Goal: Information Seeking & Learning: Learn about a topic

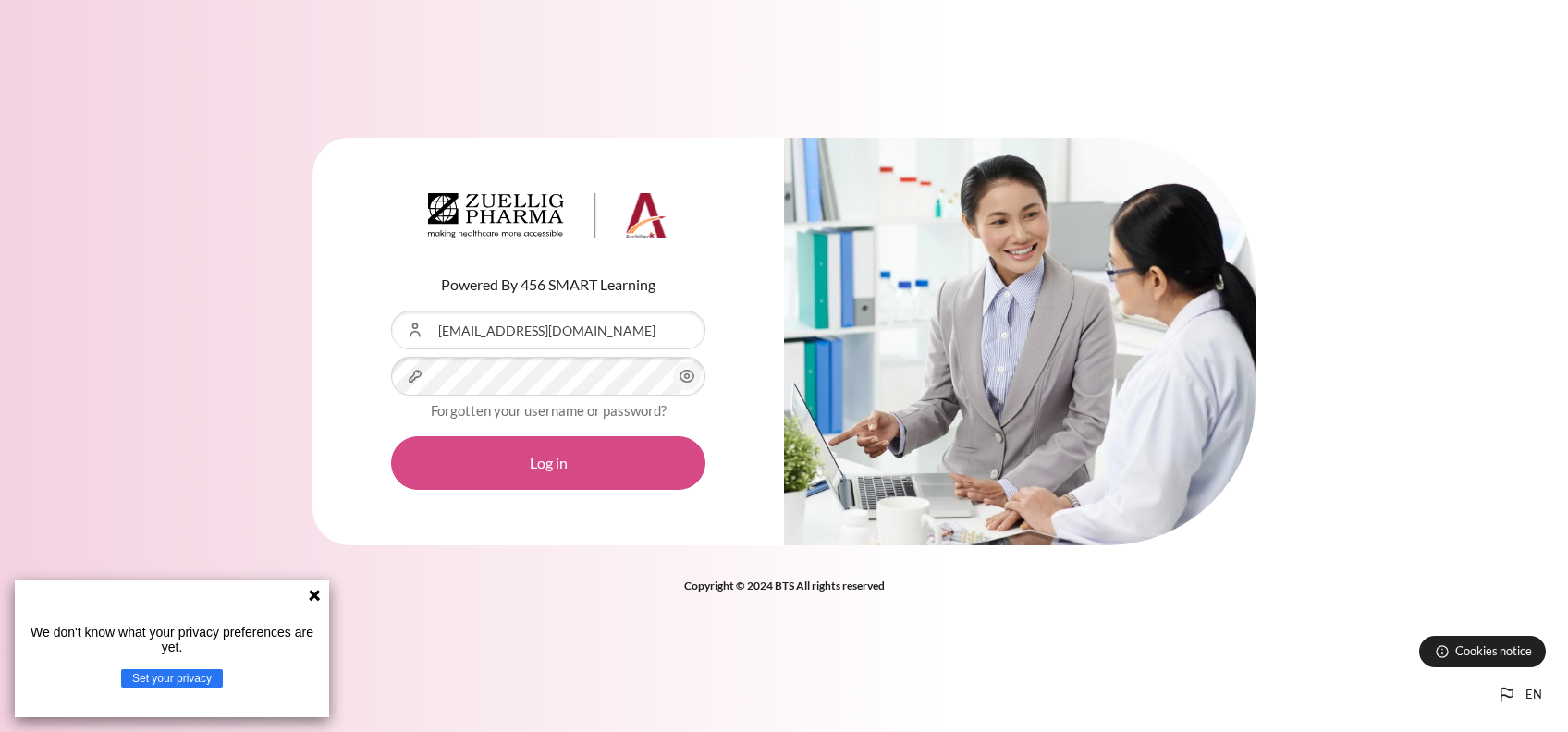
click at [519, 460] on button "Log in" at bounding box center [548, 464] width 314 height 54
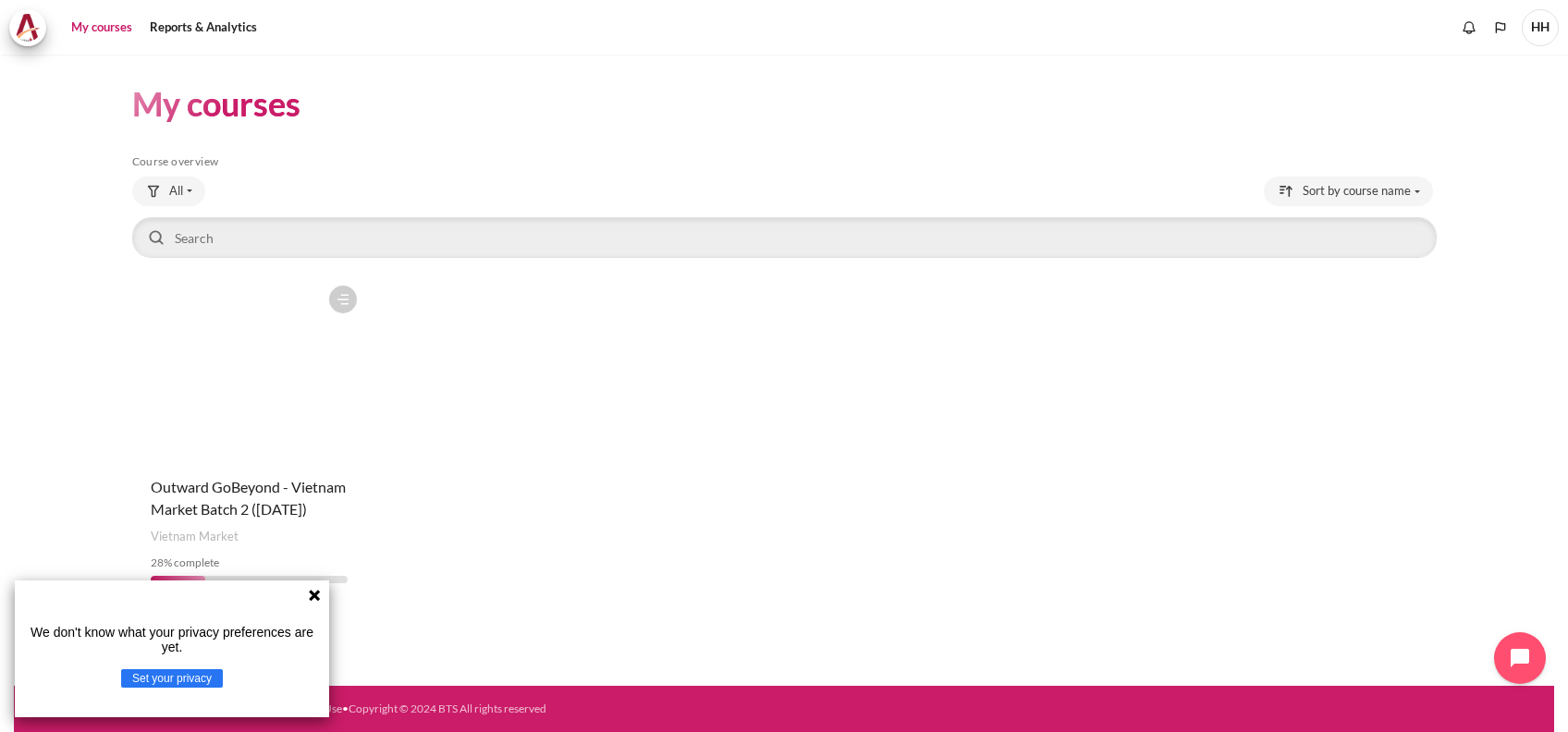
click at [217, 496] on h4 "Course name Outward GoBeyond - Vietnam Market Batch 2 ([DATE])" at bounding box center [249, 499] width 197 height 45
click at [235, 504] on span "Outward GoBeyond - Vietnam Market Batch 2 ([DATE])" at bounding box center [248, 498] width 195 height 40
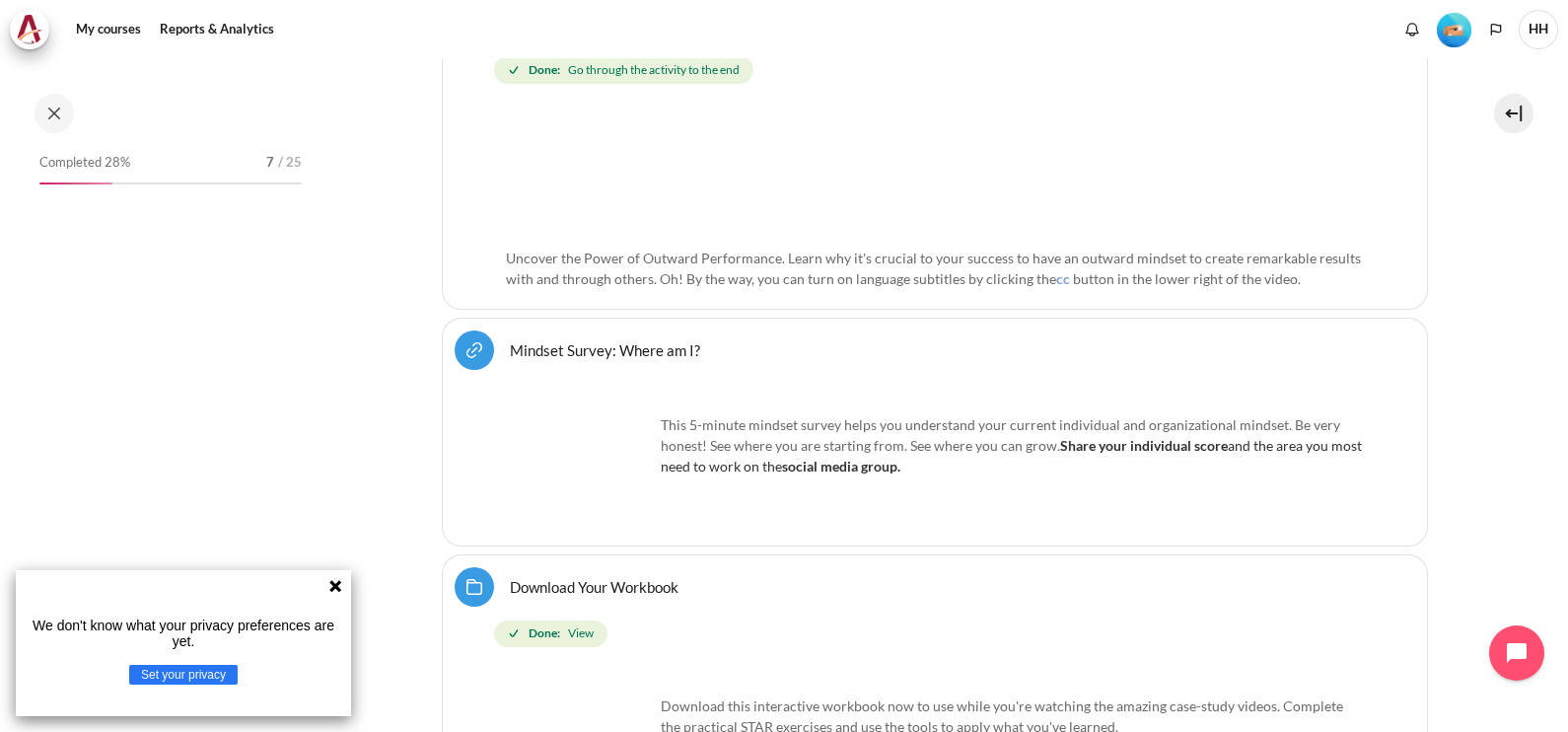
scroll to position [931, 0]
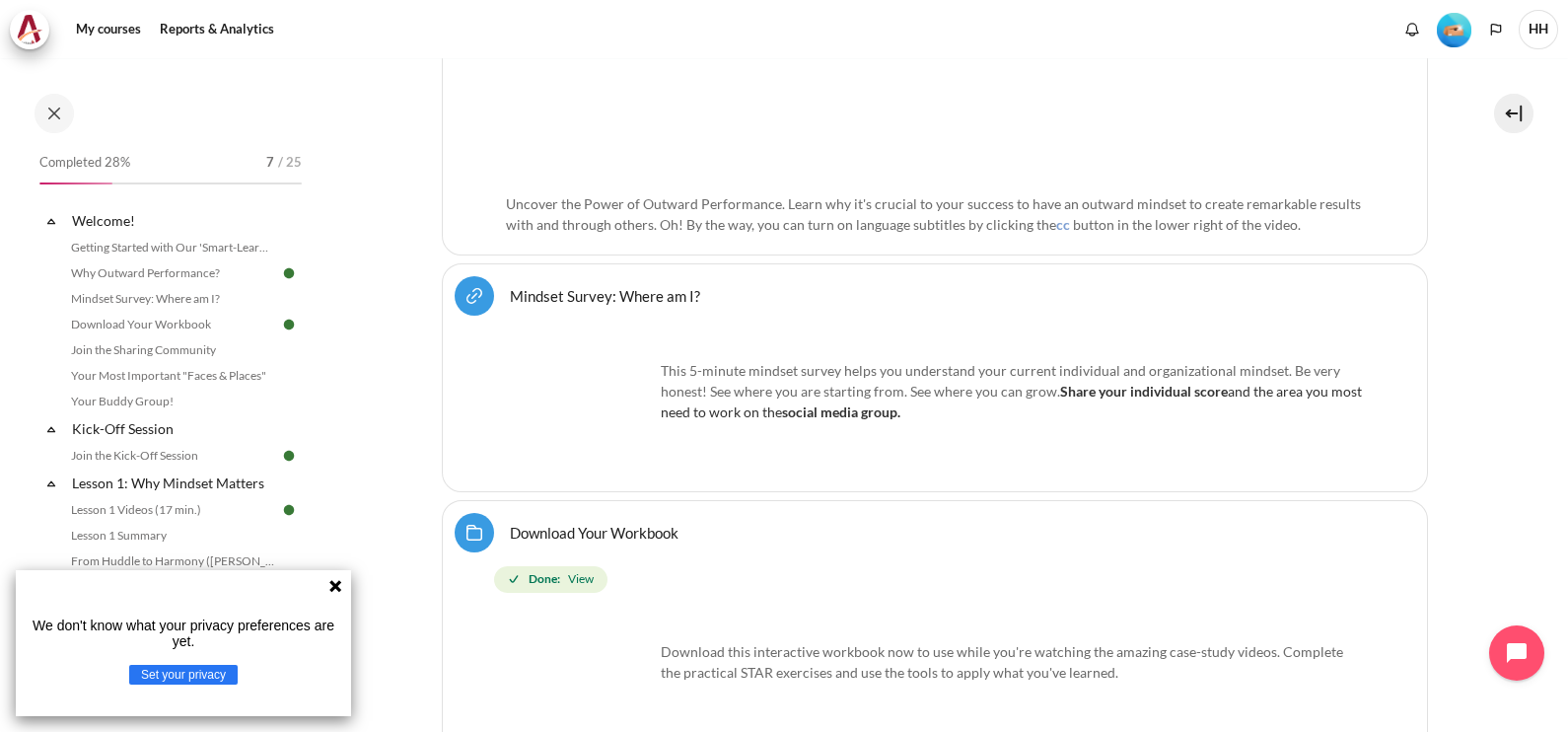
drag, startPoint x: 334, startPoint y: 589, endPoint x: 316, endPoint y: 575, distance: 22.8
click at [334, 589] on icon at bounding box center [335, 585] width 16 height 16
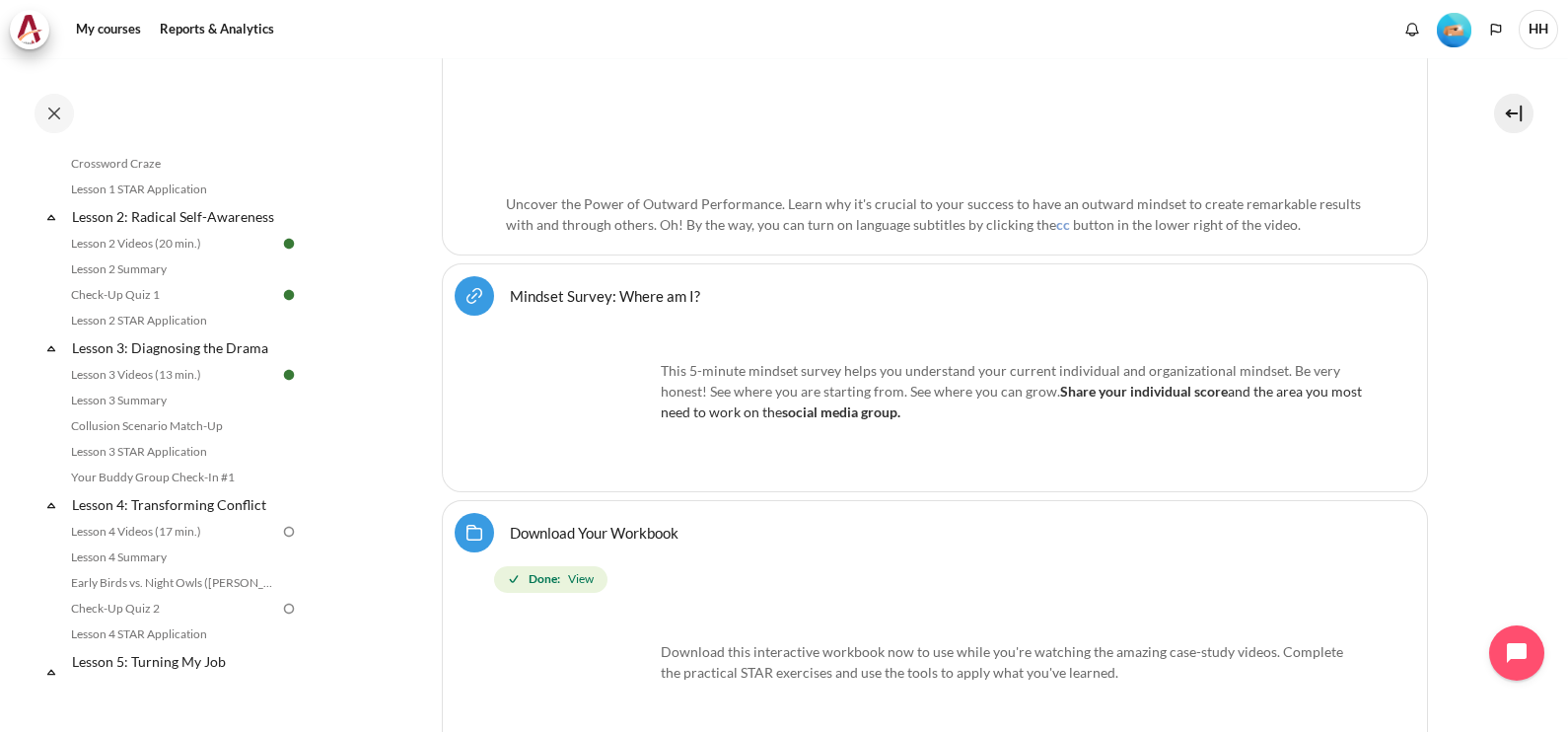
scroll to position [438, 0]
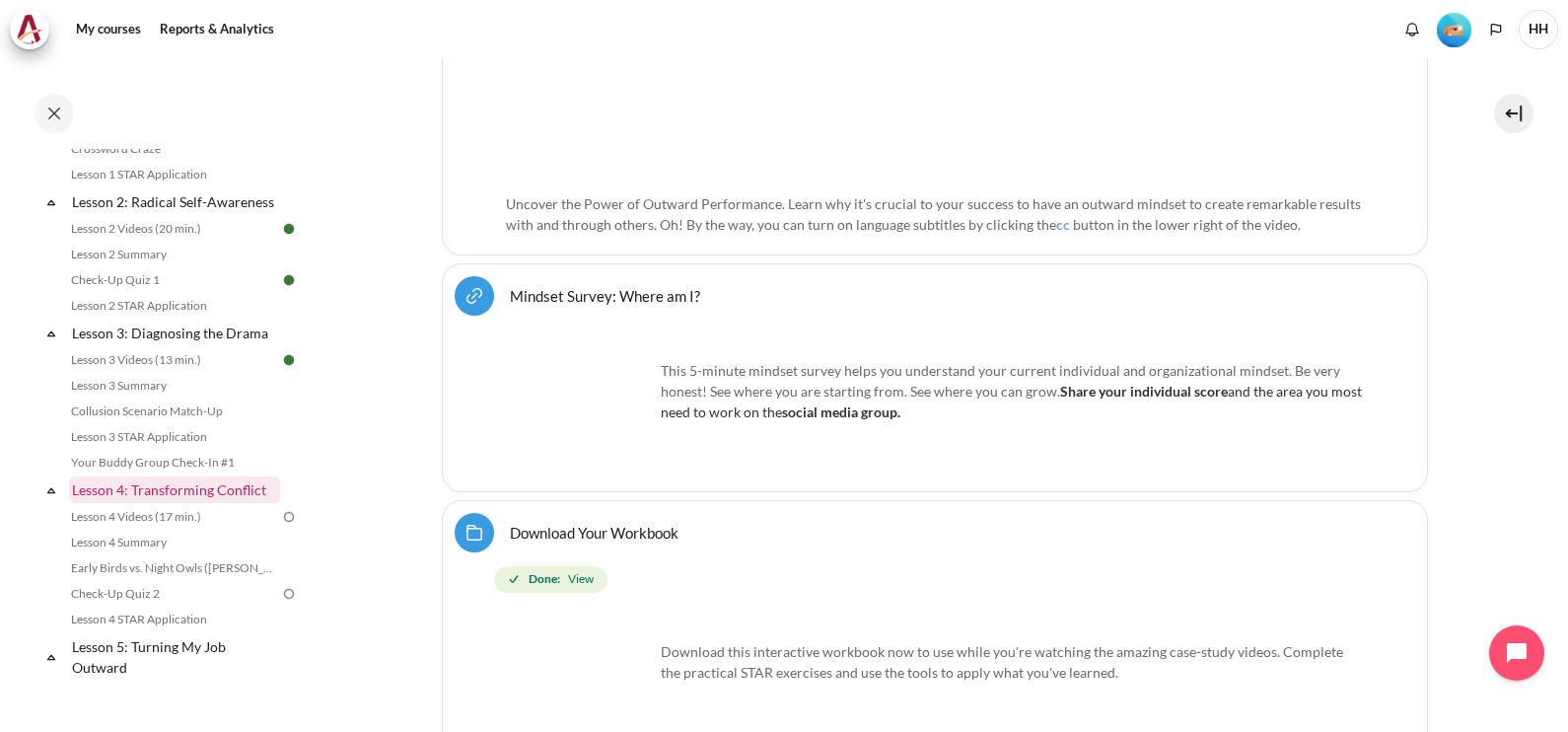
click at [212, 503] on link "Lesson 4: Transforming Conflict" at bounding box center [174, 489] width 211 height 27
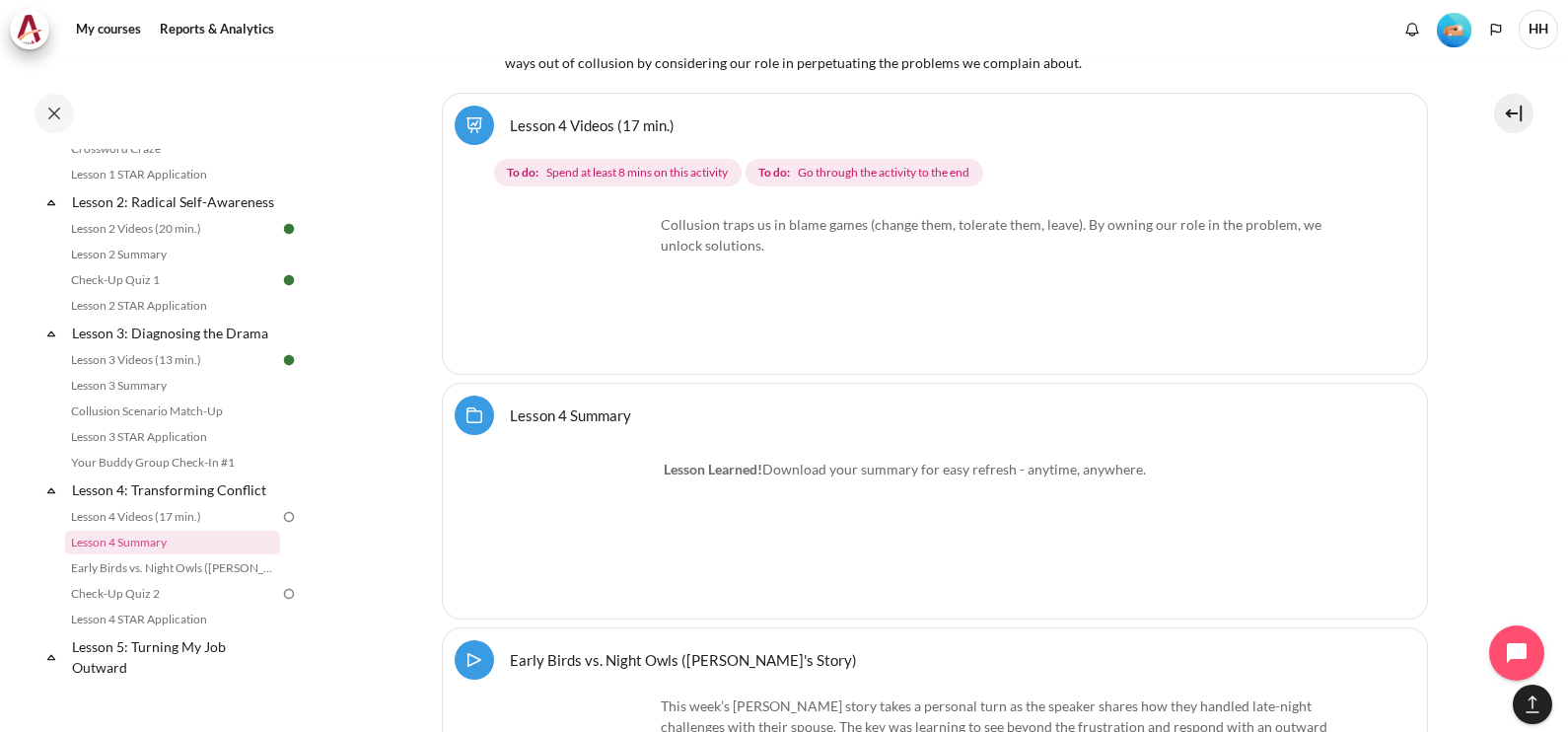
scroll to position [8765, 0]
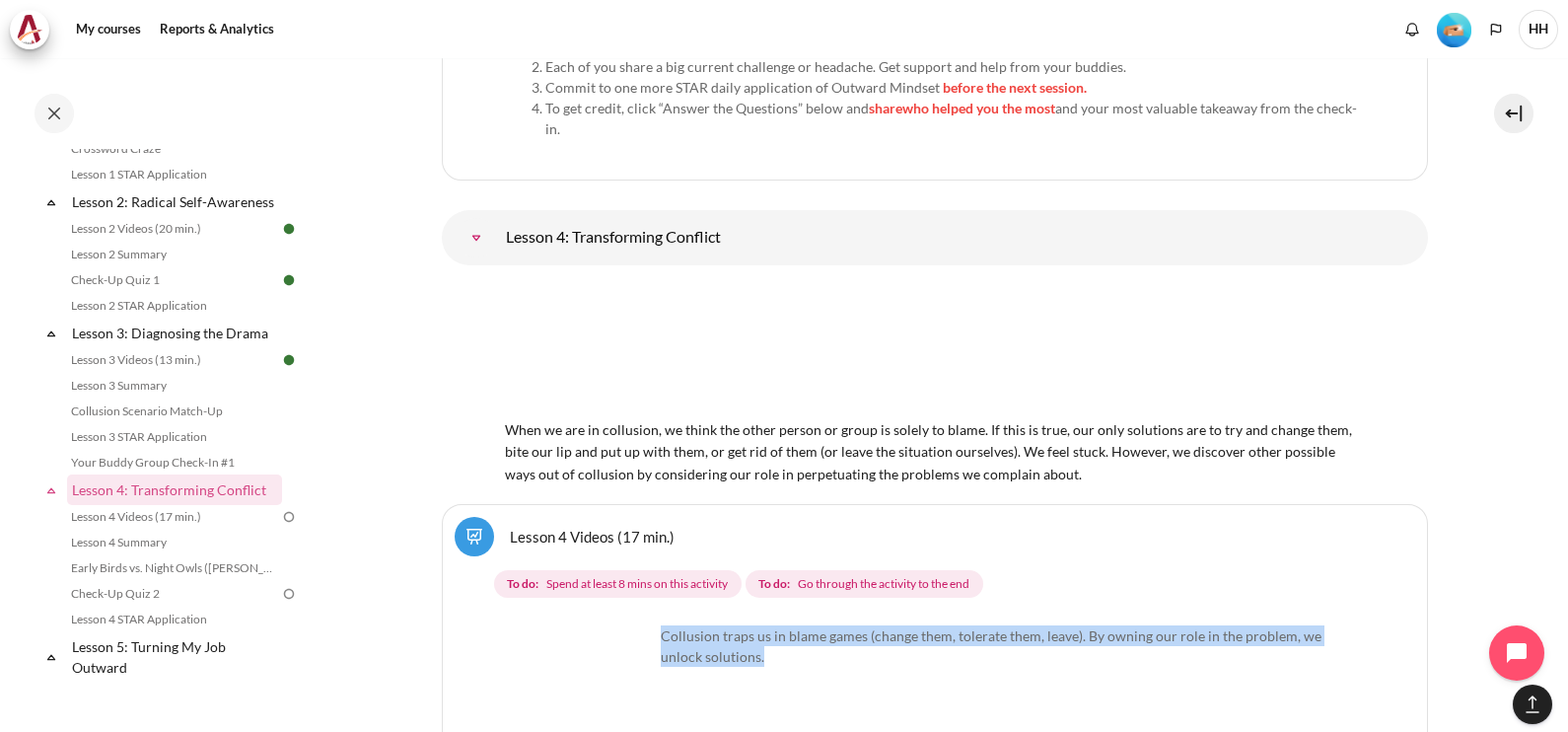
drag, startPoint x: 662, startPoint y: 541, endPoint x: 719, endPoint y: 563, distance: 61.1
click at [719, 625] on p "Collusion traps us in blame games (change them, tolerate them, leave). By ownin…" at bounding box center [935, 646] width 858 height 42
copy p "Collusion traps us in blame games (change them, tolerate them, leave). By ownin…"
click at [591, 628] on img "Content" at bounding box center [579, 698] width 148 height 148
click at [567, 527] on link "Lesson 4 Videos (17 min.)" at bounding box center [592, 536] width 164 height 19
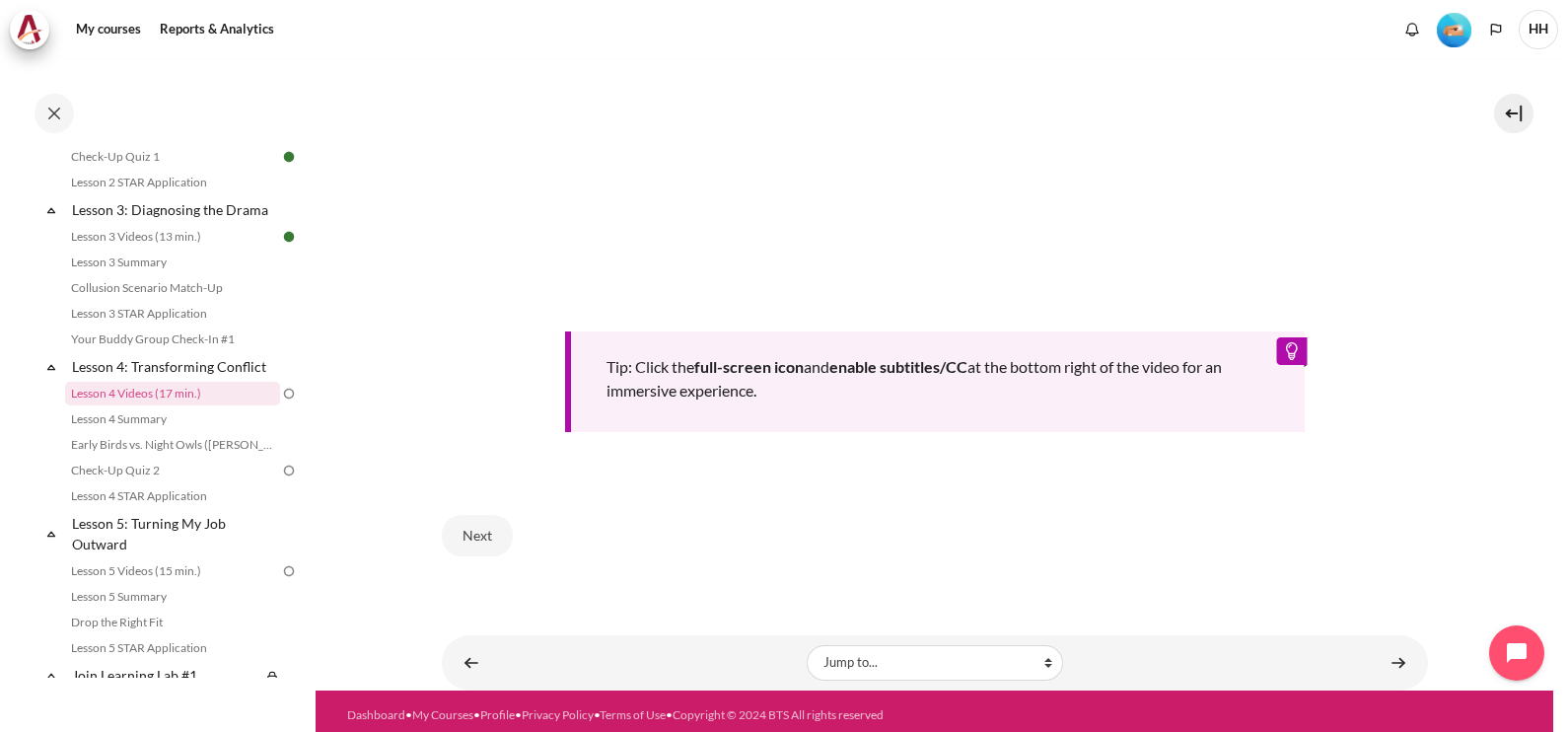
scroll to position [396, 0]
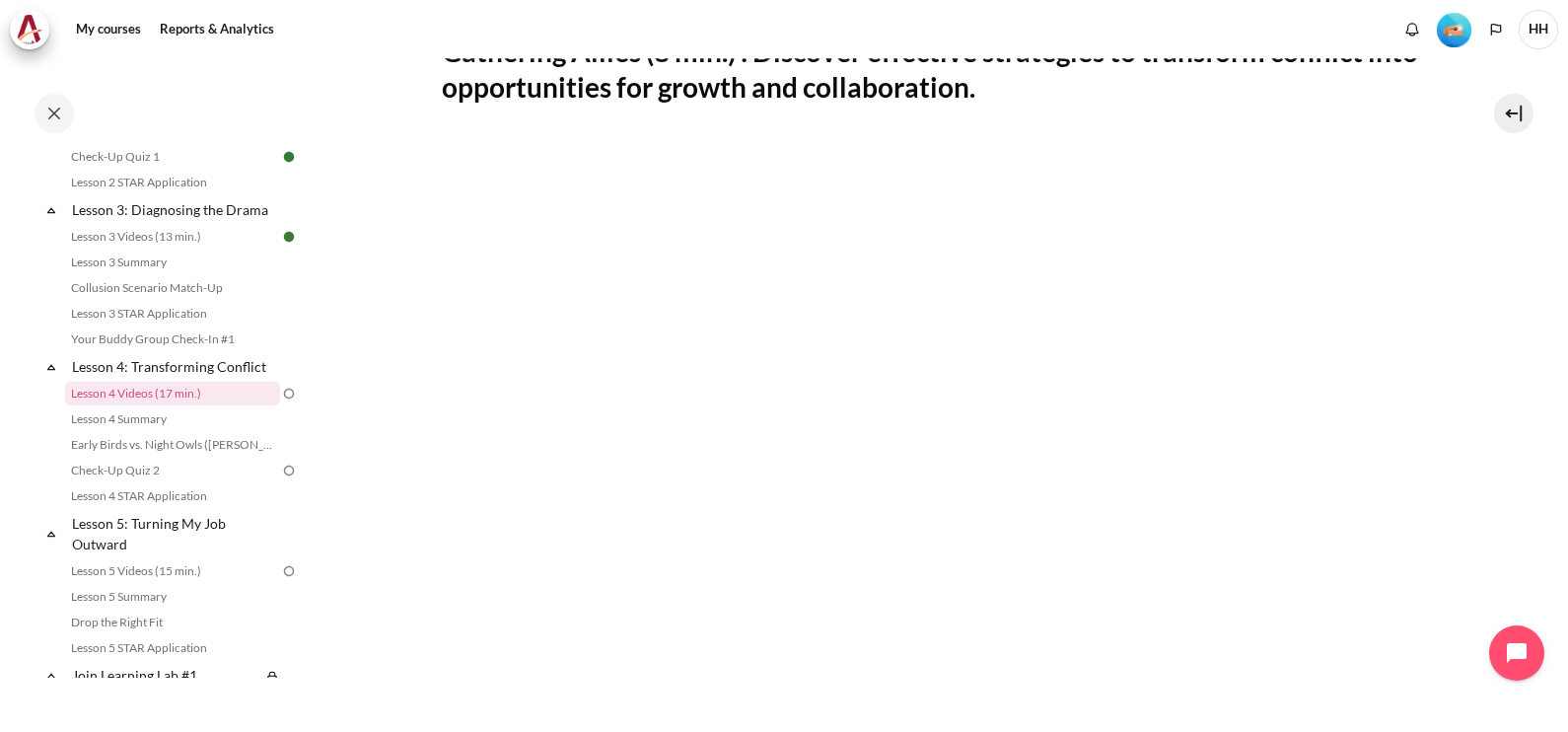
click at [428, 605] on section "My courses OPO VN B2 Lesson 4: Transforming Conflict Lesson 4 Videos (17 min.) …" at bounding box center [934, 381] width 1237 height 1439
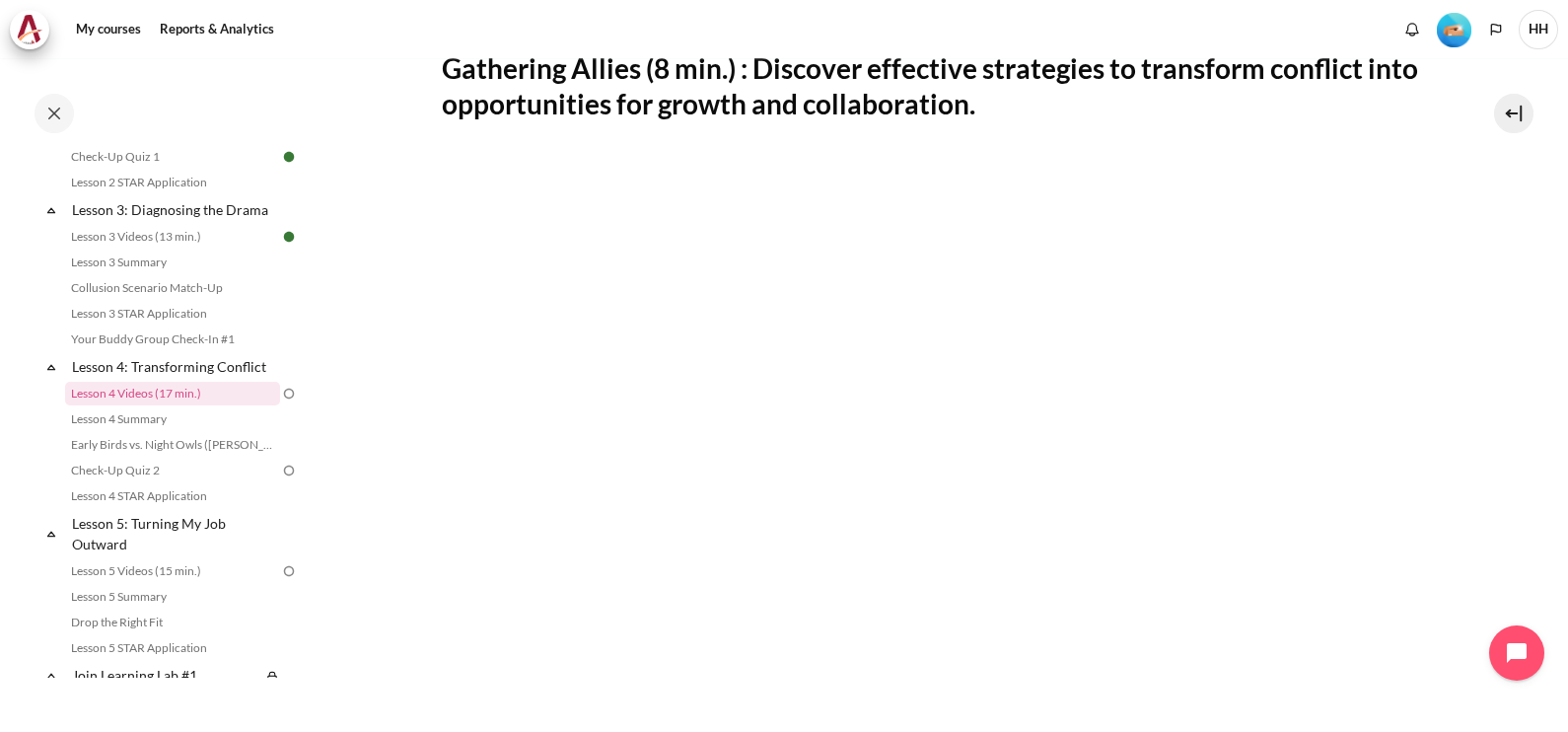
scroll to position [374, 0]
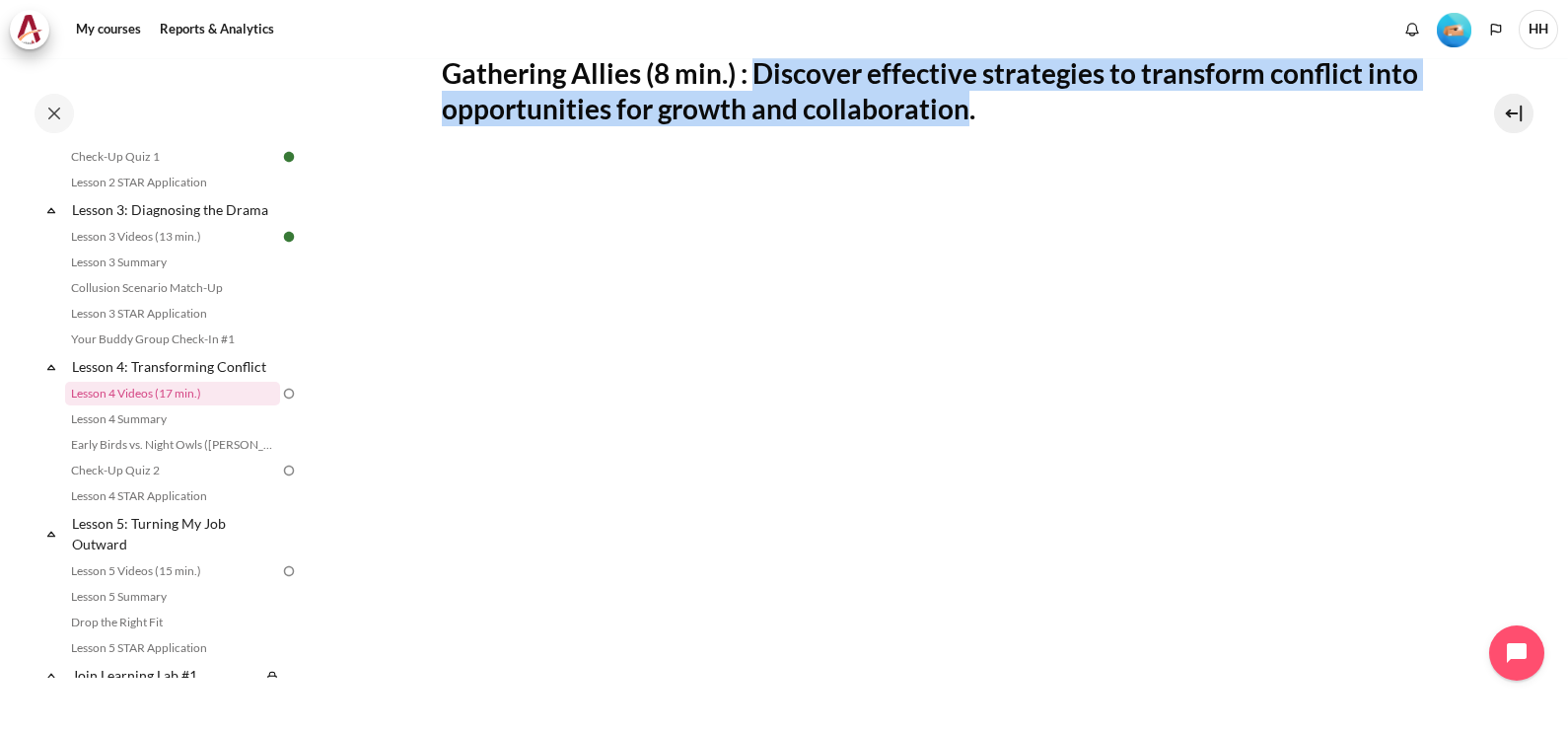
drag, startPoint x: 754, startPoint y: 74, endPoint x: 1019, endPoint y: 97, distance: 266.0
click at [1019, 97] on h2 "Gathering Allies (8 min.) : Discover effective strategies to transform conflict…" at bounding box center [934, 91] width 986 height 72
copy h2 "Discover effective strategies to transform conflict into opportunities for grow…"
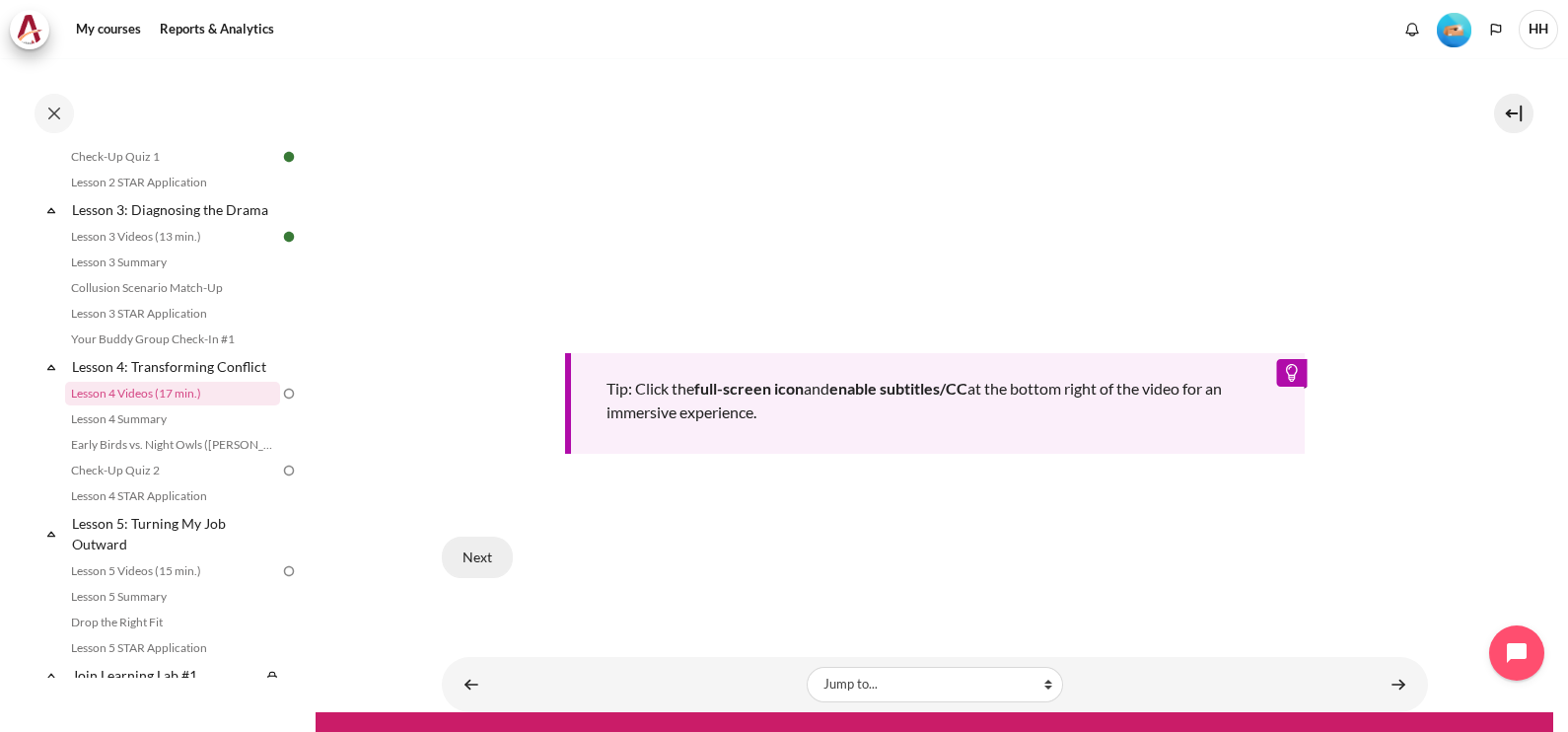
click at [478, 552] on button "Next" at bounding box center [477, 558] width 71 height 42
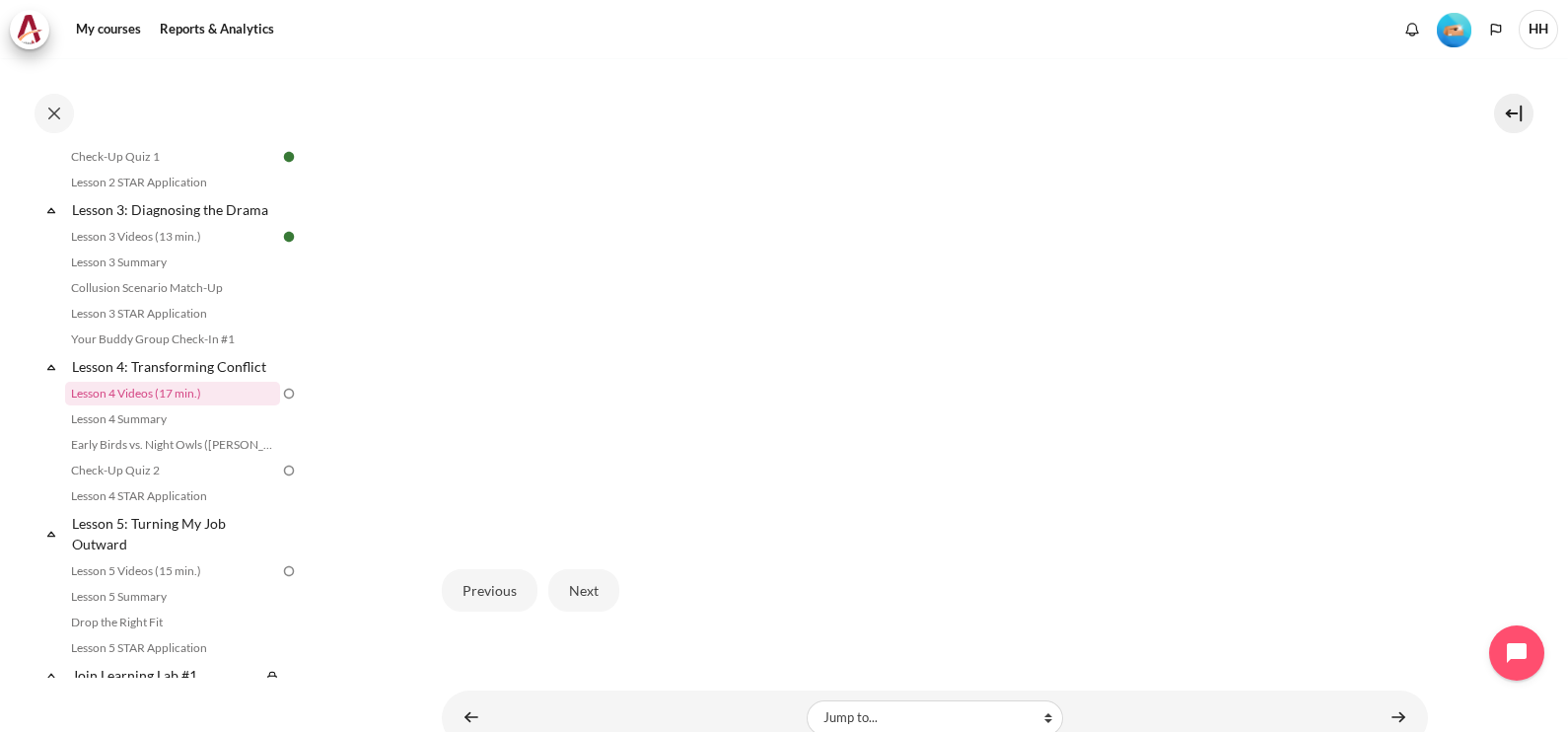
scroll to position [578, 0]
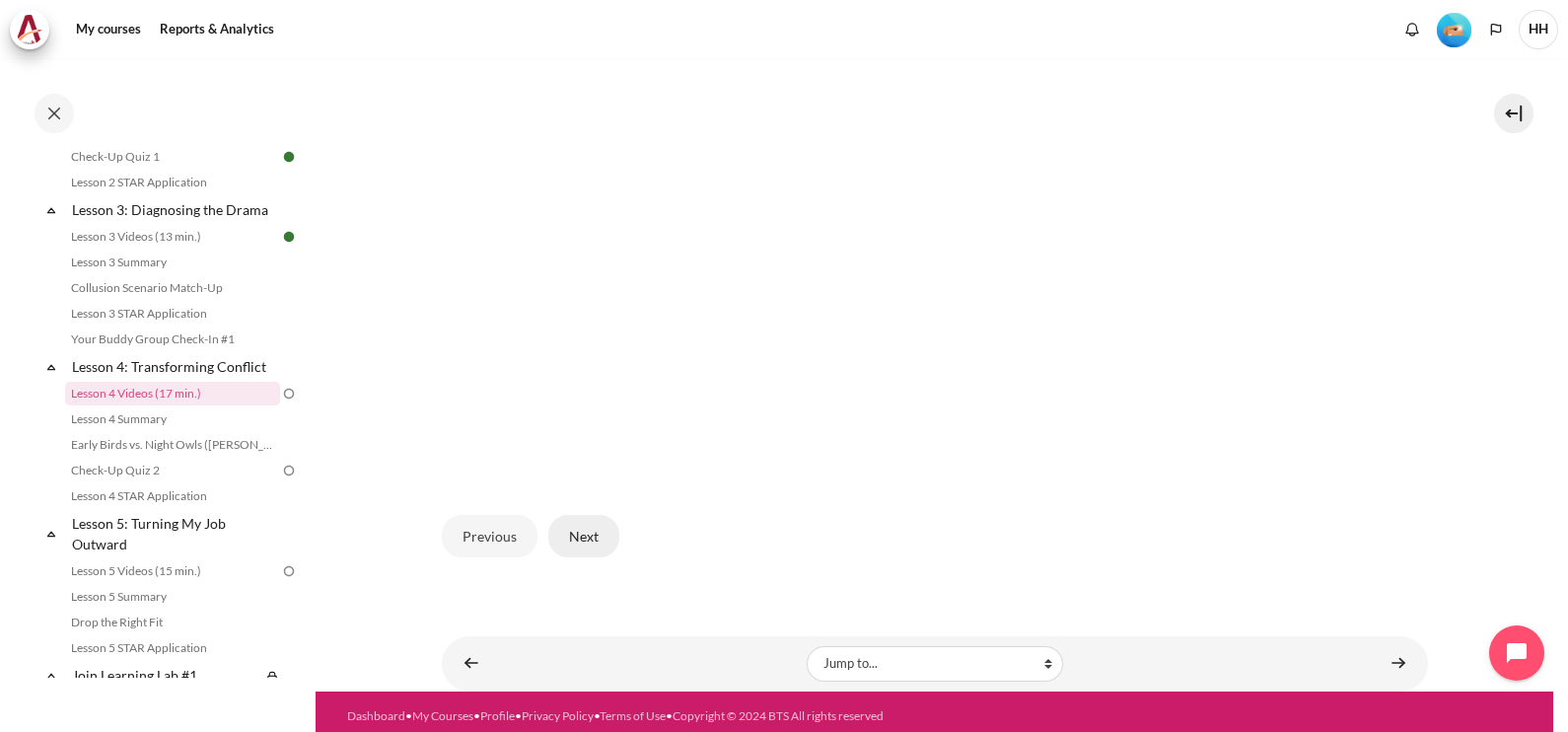
click at [574, 518] on button "Next" at bounding box center [583, 536] width 71 height 42
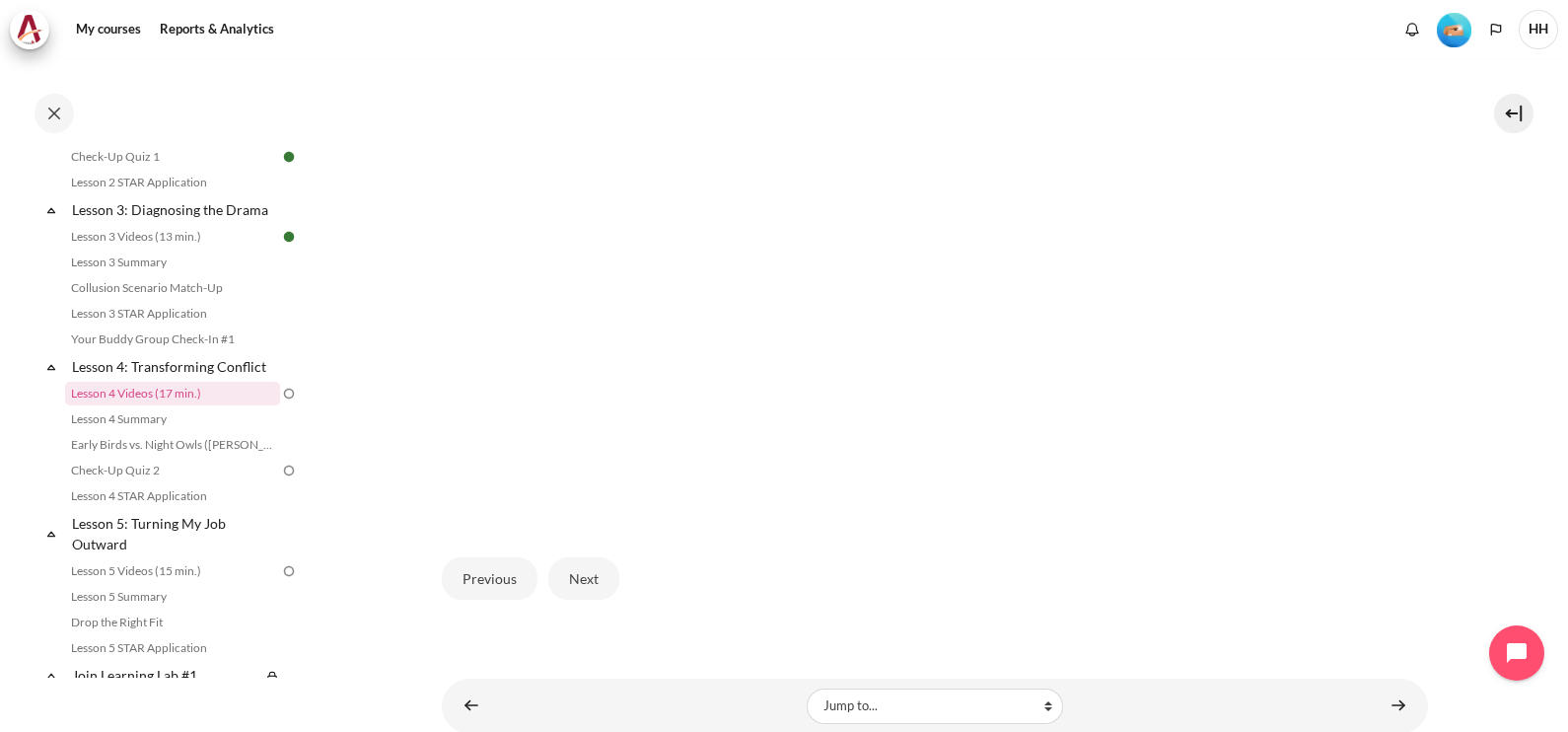
scroll to position [578, 0]
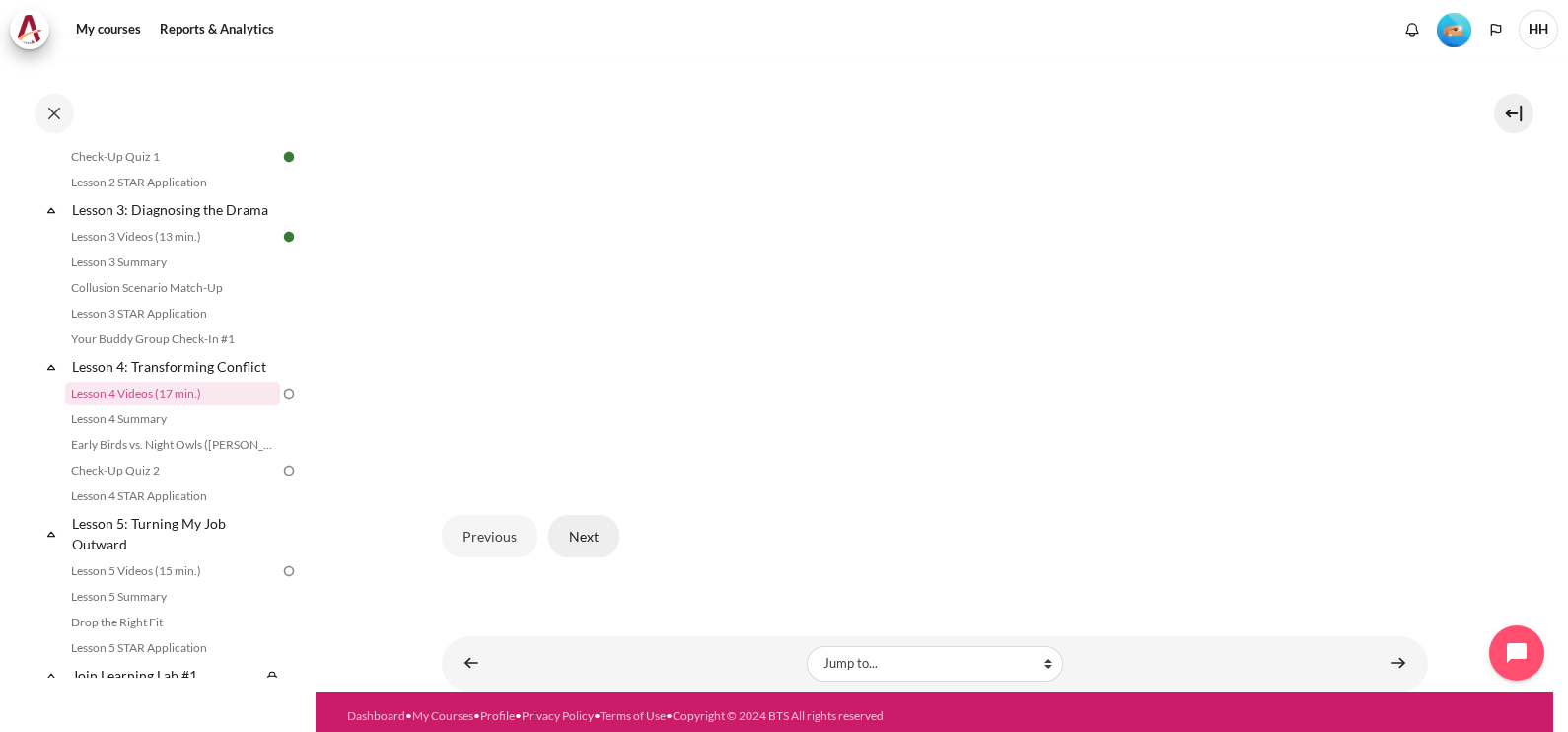
click at [576, 524] on button "Next" at bounding box center [583, 536] width 71 height 42
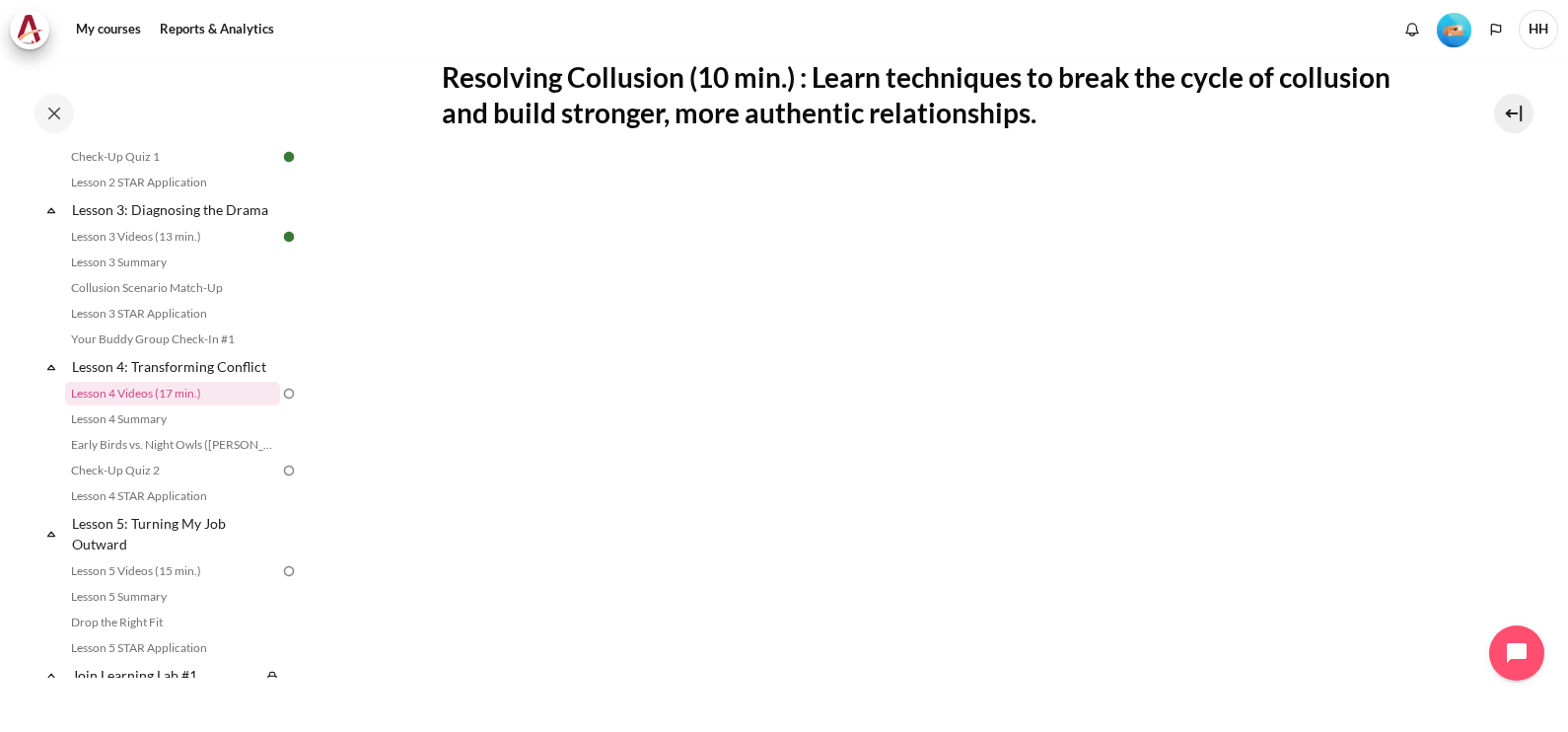
scroll to position [355, 0]
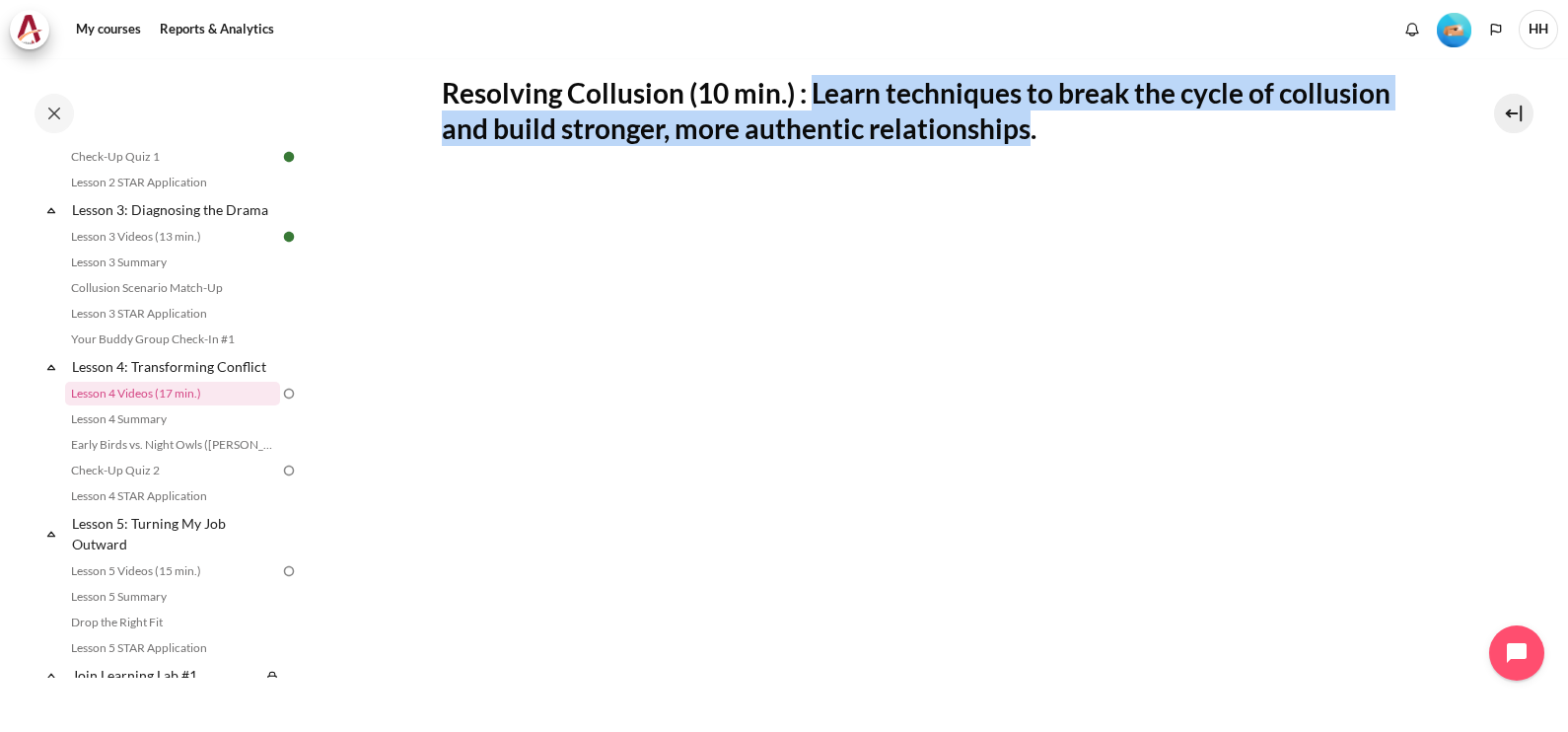
drag, startPoint x: 813, startPoint y: 88, endPoint x: 1025, endPoint y: 130, distance: 216.1
click at [1025, 130] on h2 "Resolving Collusion (10 min.) : Learn techniques to break the cycle of collusio…" at bounding box center [934, 111] width 986 height 72
copy h2 "Learn techniques to break the cycle of collusion and build stronger, more authe…"
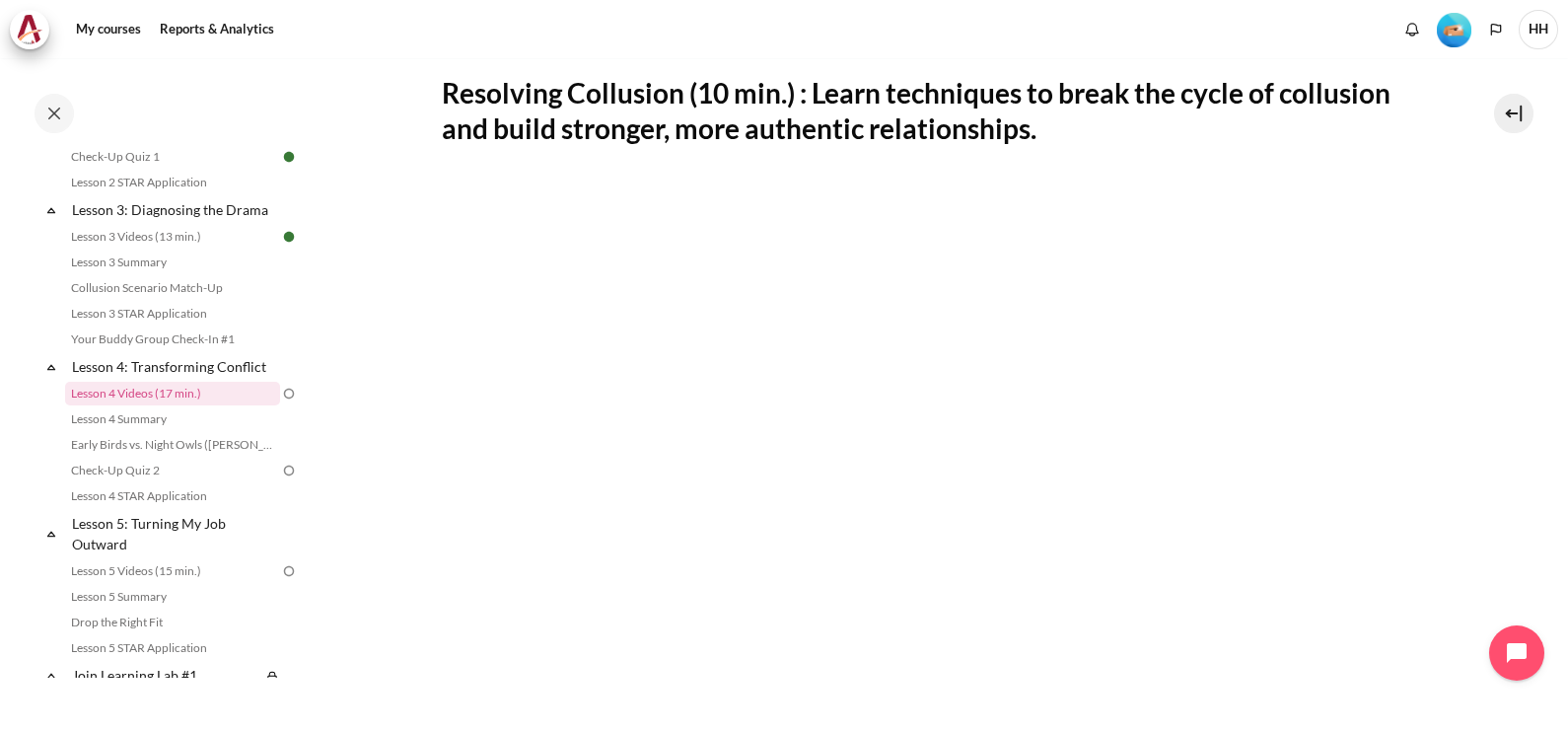
click at [1507, 434] on section "My courses OPO VN B2 Lesson 4: Transforming Conflict Lesson 4 Videos (17 min.) …" at bounding box center [934, 422] width 1237 height 1439
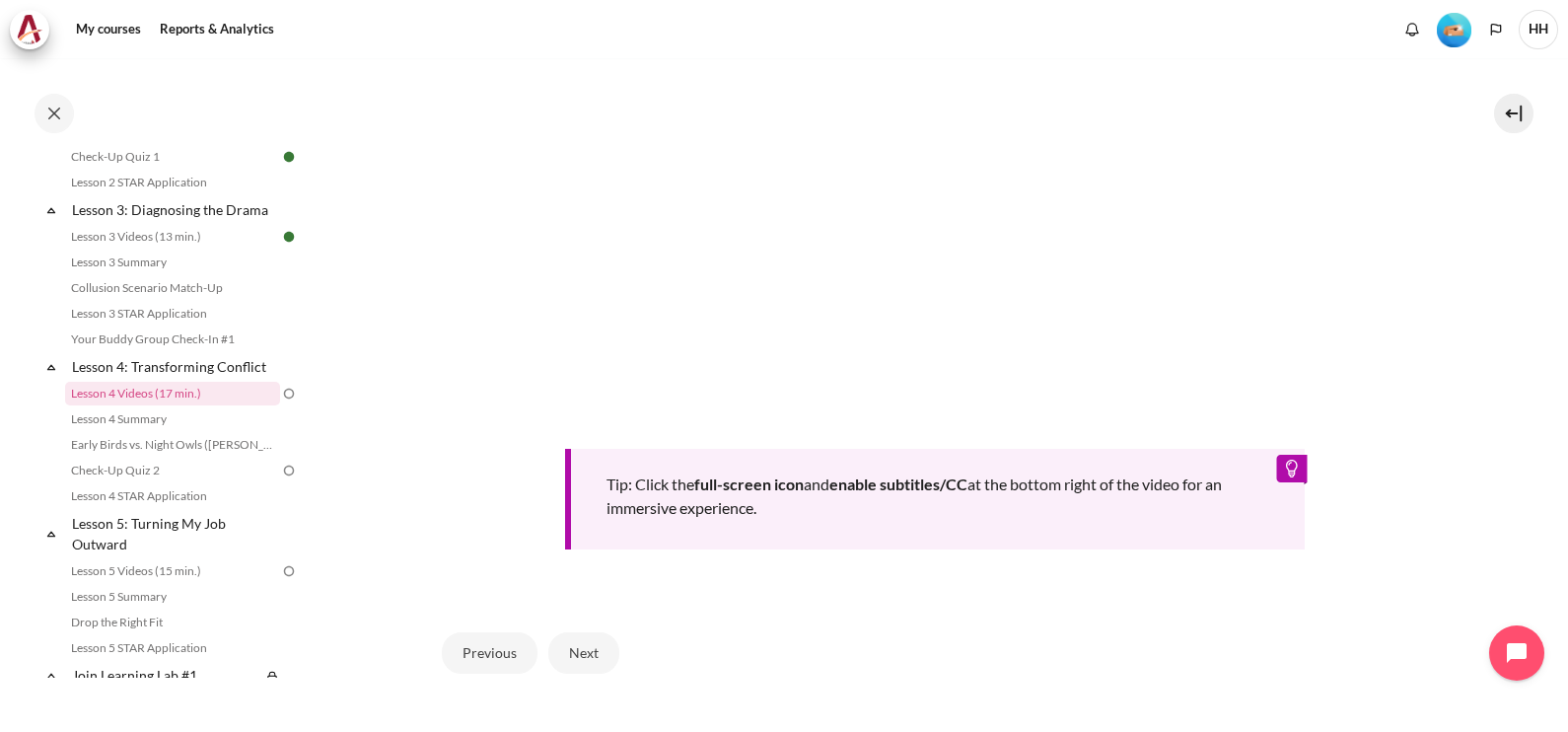
scroll to position [740, 0]
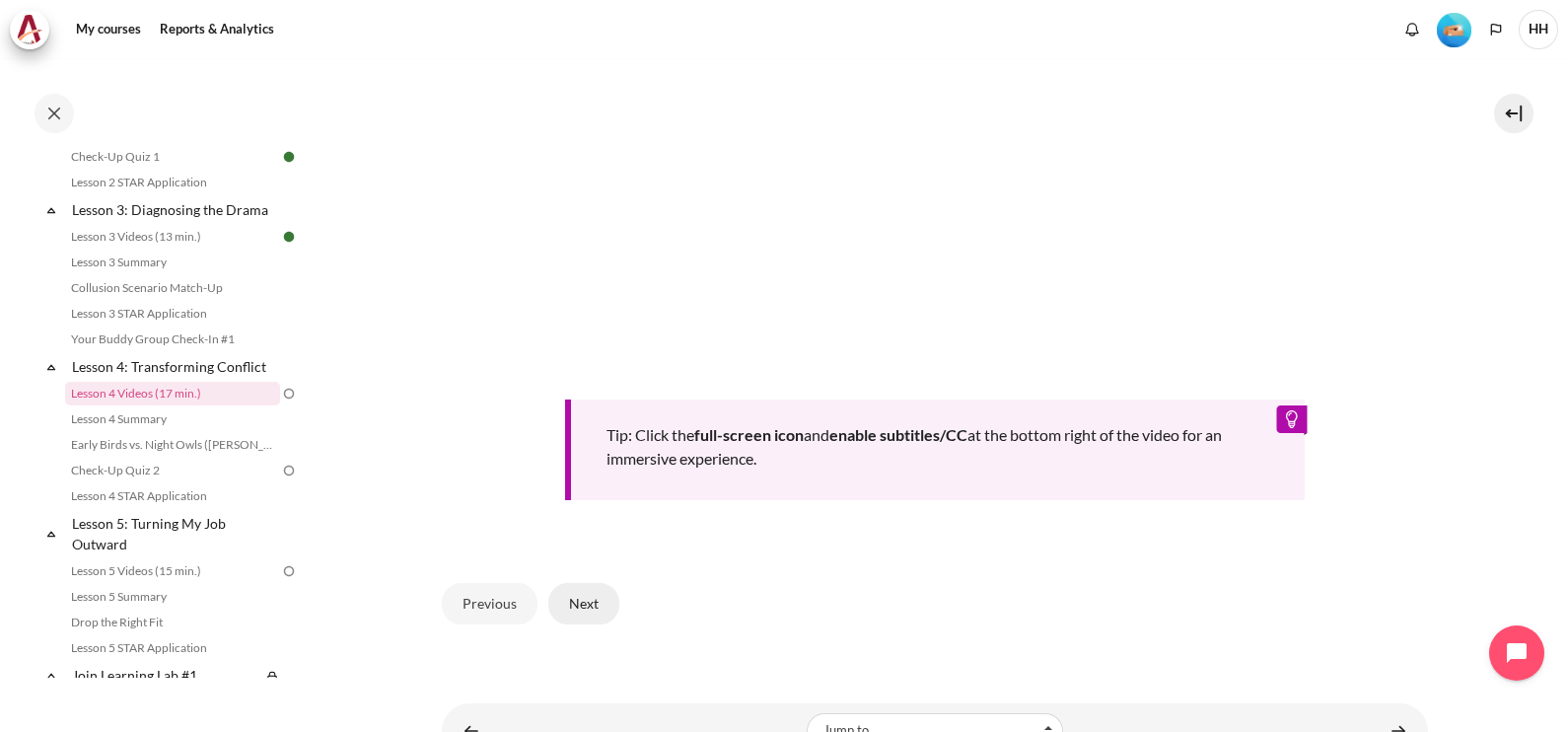
click at [586, 595] on button "Next" at bounding box center [583, 603] width 71 height 42
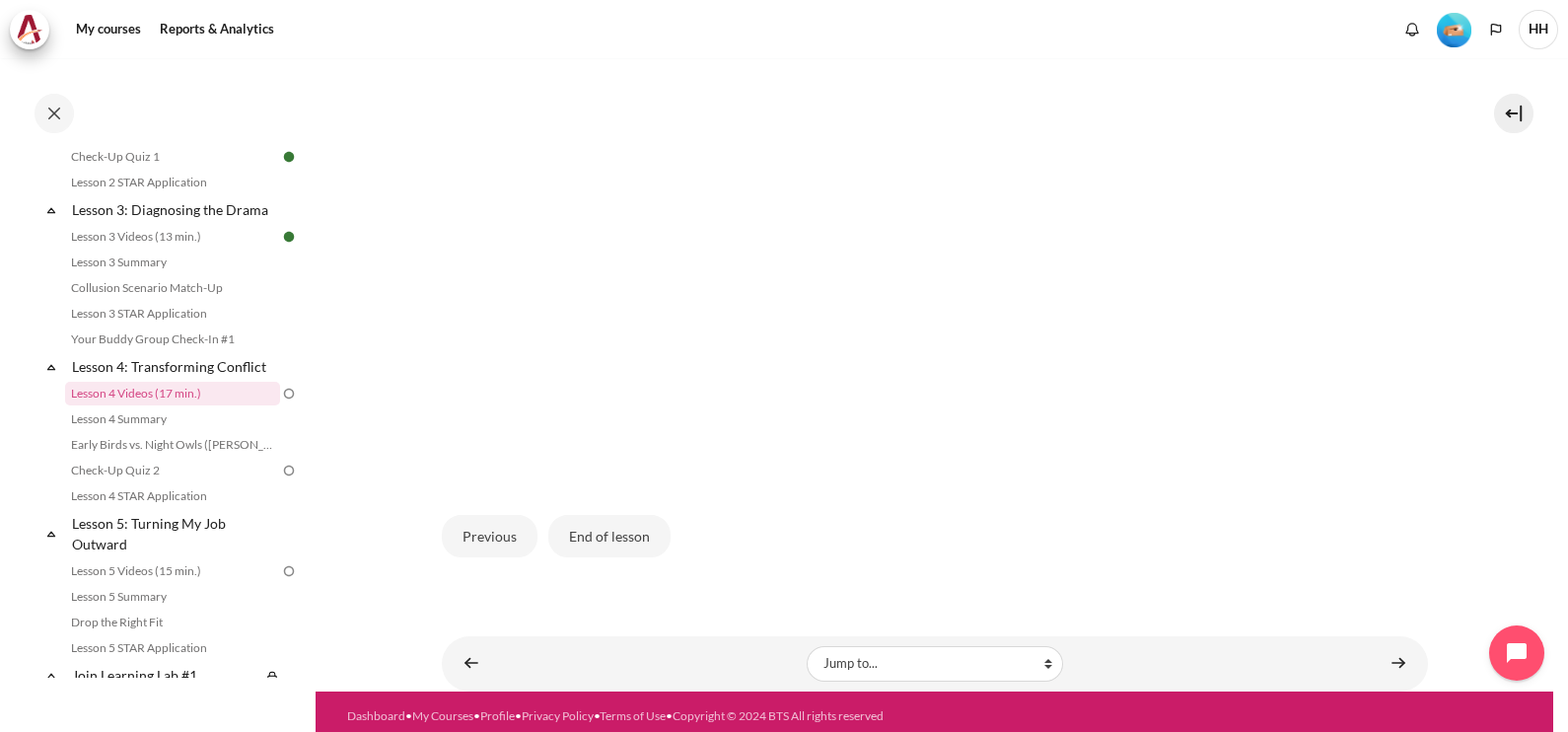
scroll to position [167, 0]
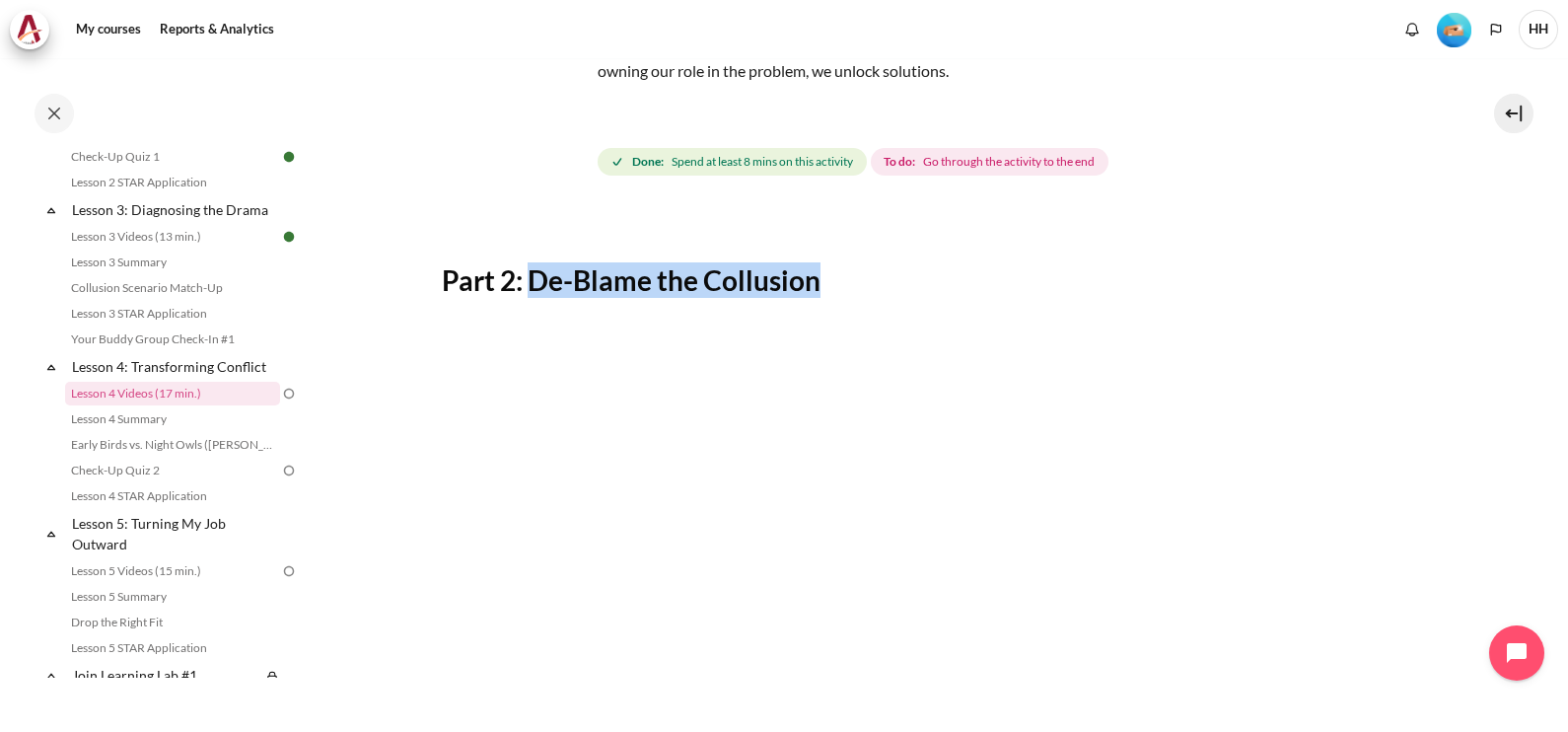
drag, startPoint x: 532, startPoint y: 278, endPoint x: 819, endPoint y: 287, distance: 287.1
click at [819, 287] on h2 "Part 2: De-Blame the Collusion" at bounding box center [934, 280] width 986 height 36
copy h2 "De-Blame the Collusion"
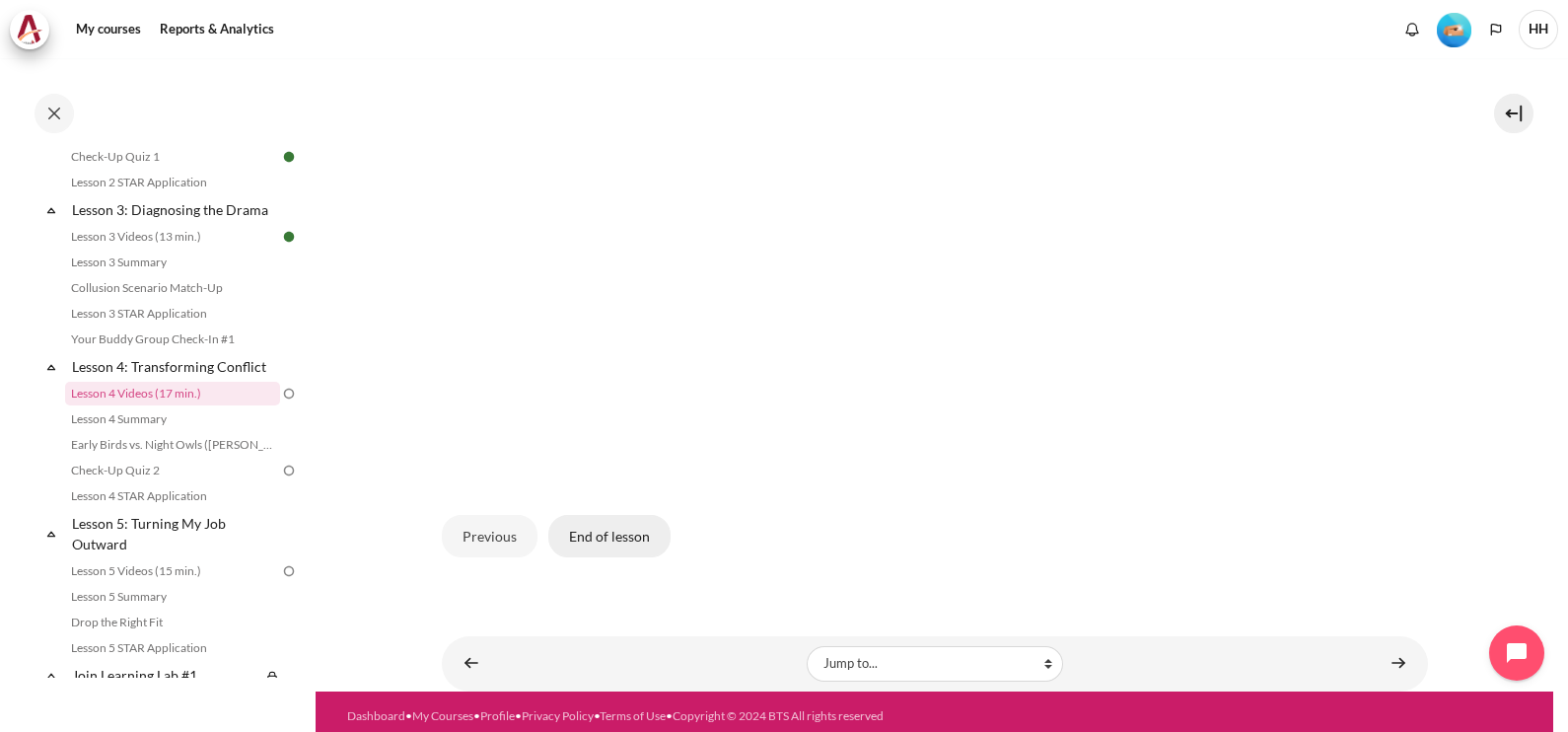
click at [631, 525] on button "End of lesson" at bounding box center [608, 536] width 122 height 42
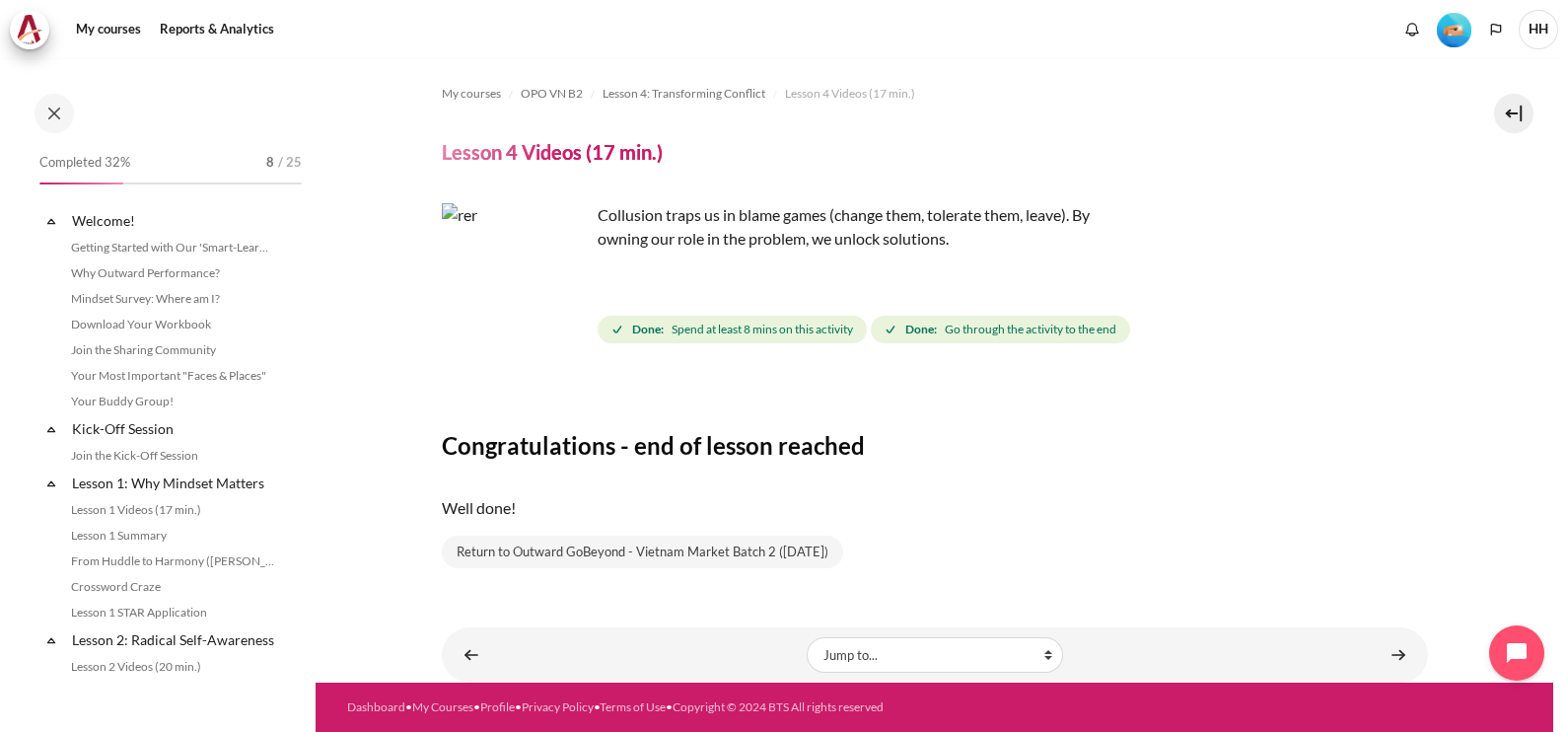
scroll to position [561, 0]
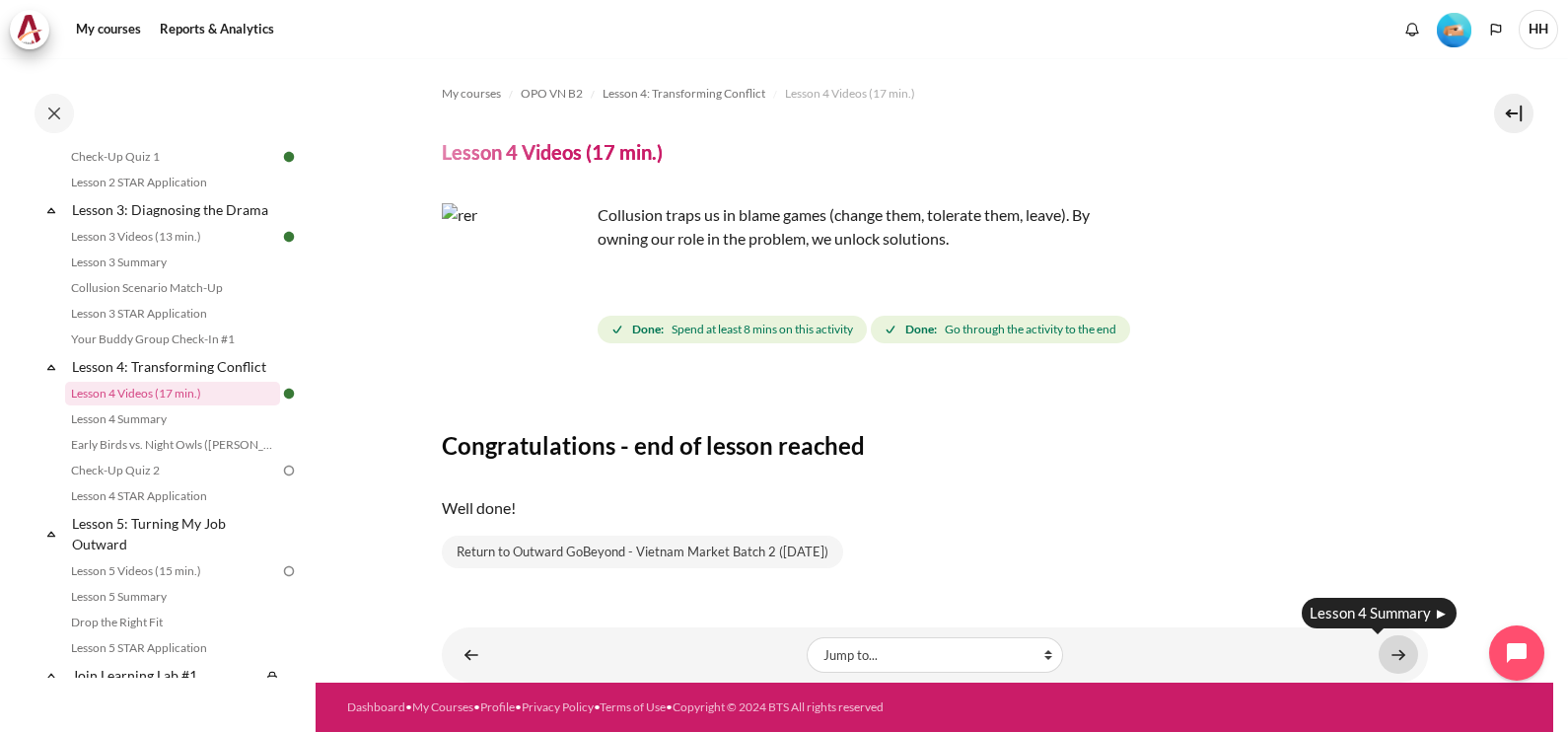
click at [1396, 655] on link "Content" at bounding box center [1399, 654] width 40 height 39
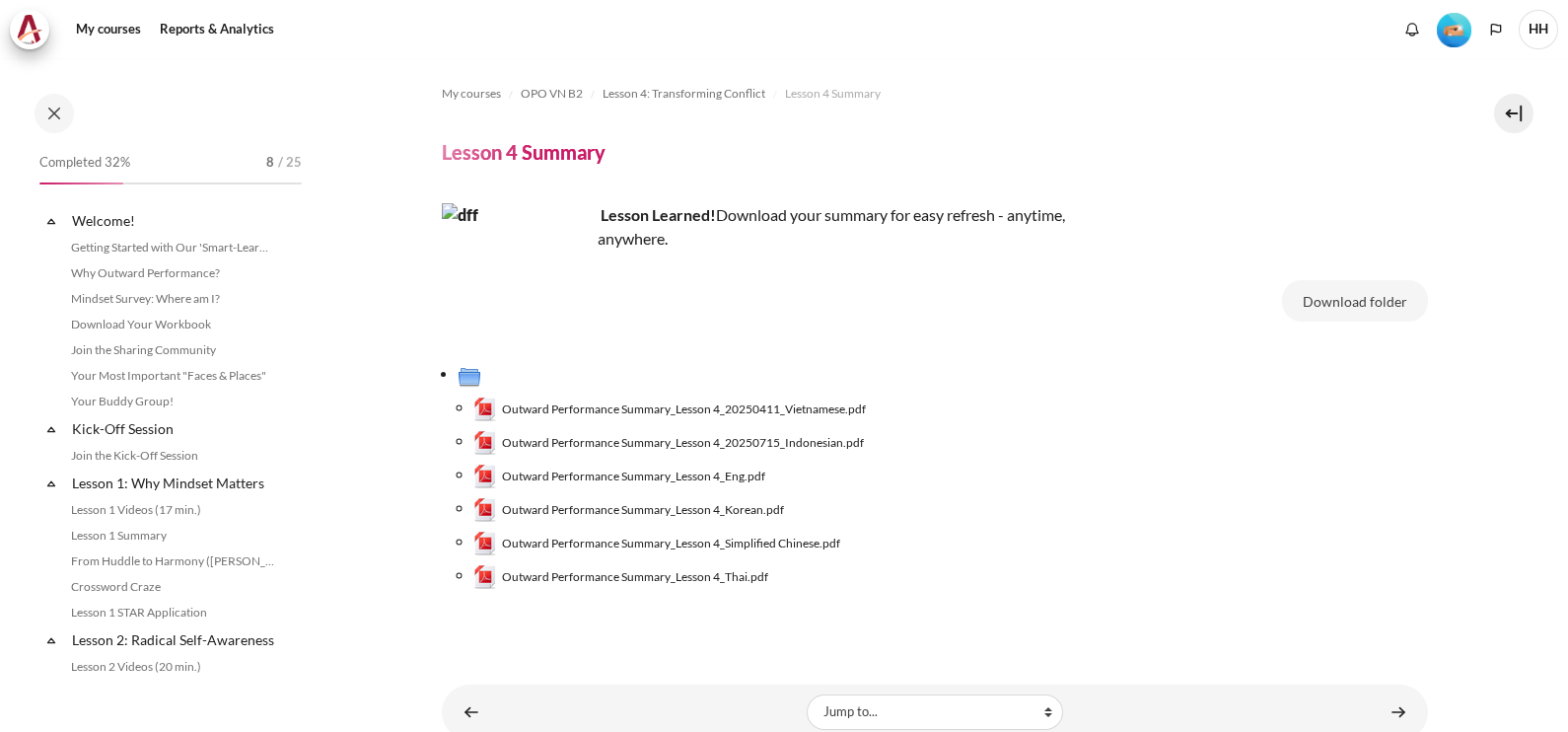
scroll to position [586, 0]
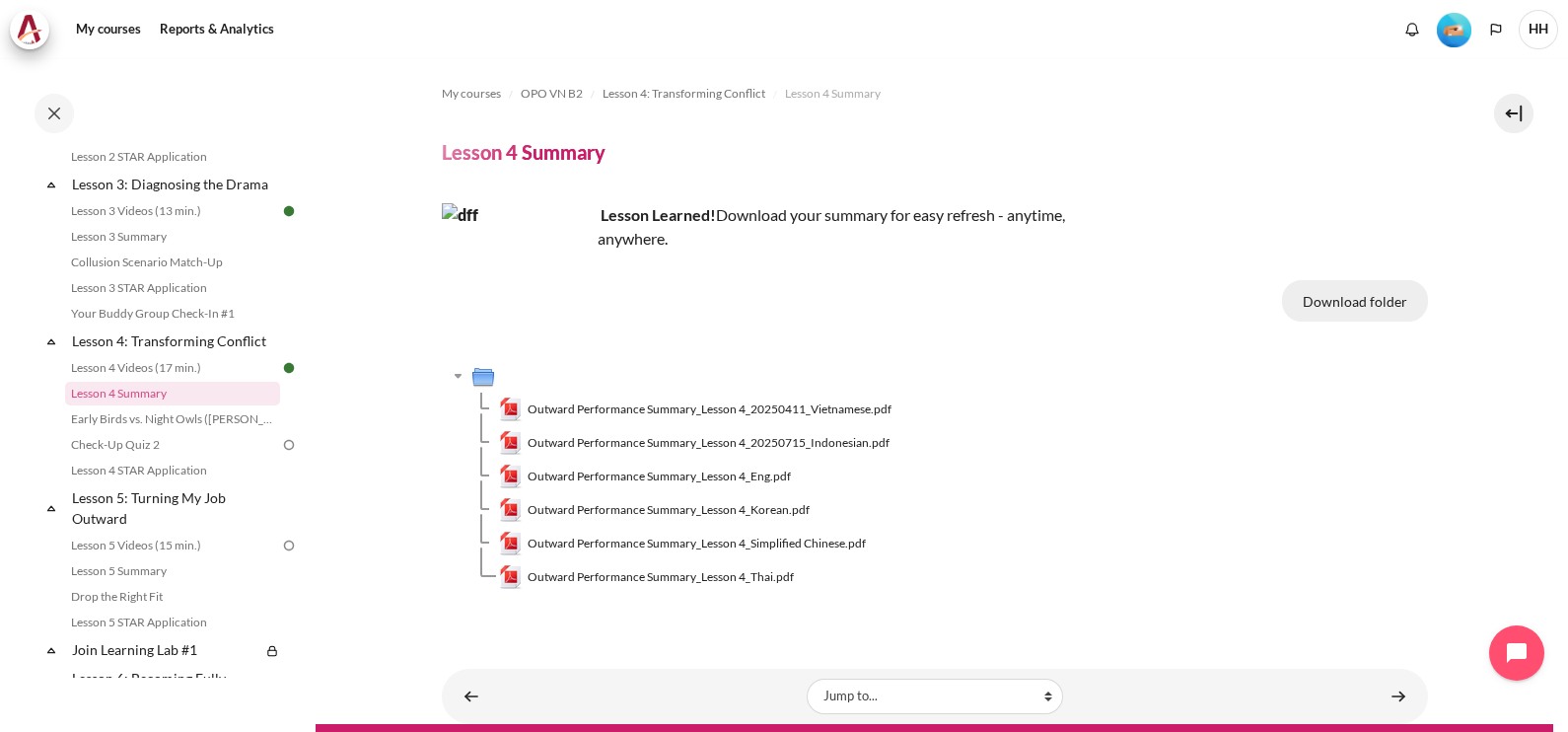
click at [1342, 302] on button "Download folder" at bounding box center [1354, 301] width 146 height 42
click at [803, 409] on span "Outward Performance Summary_Lesson 4_20250411_Vietnamese.pdf" at bounding box center [709, 409] width 364 height 18
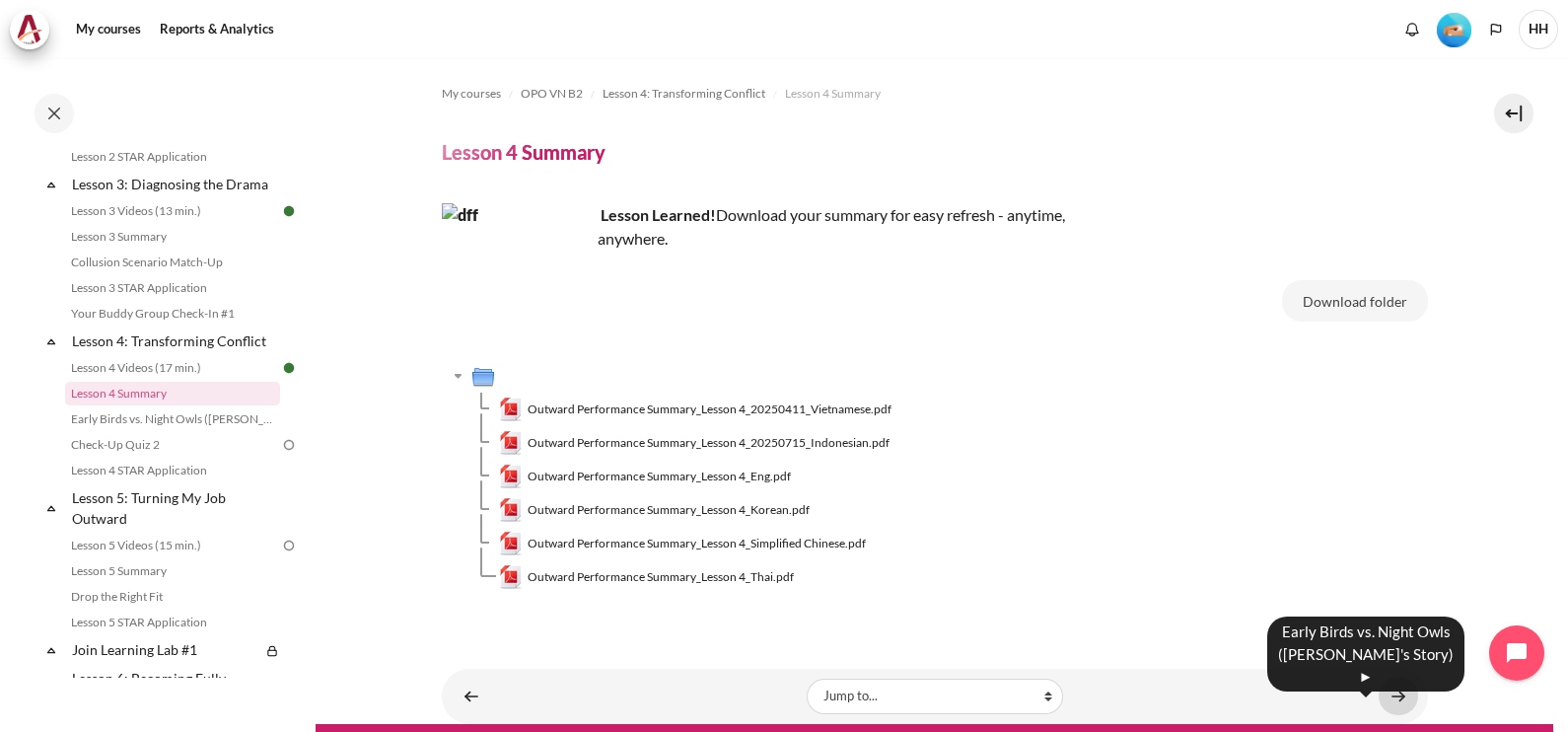
click at [1390, 692] on link "Content" at bounding box center [1399, 695] width 40 height 39
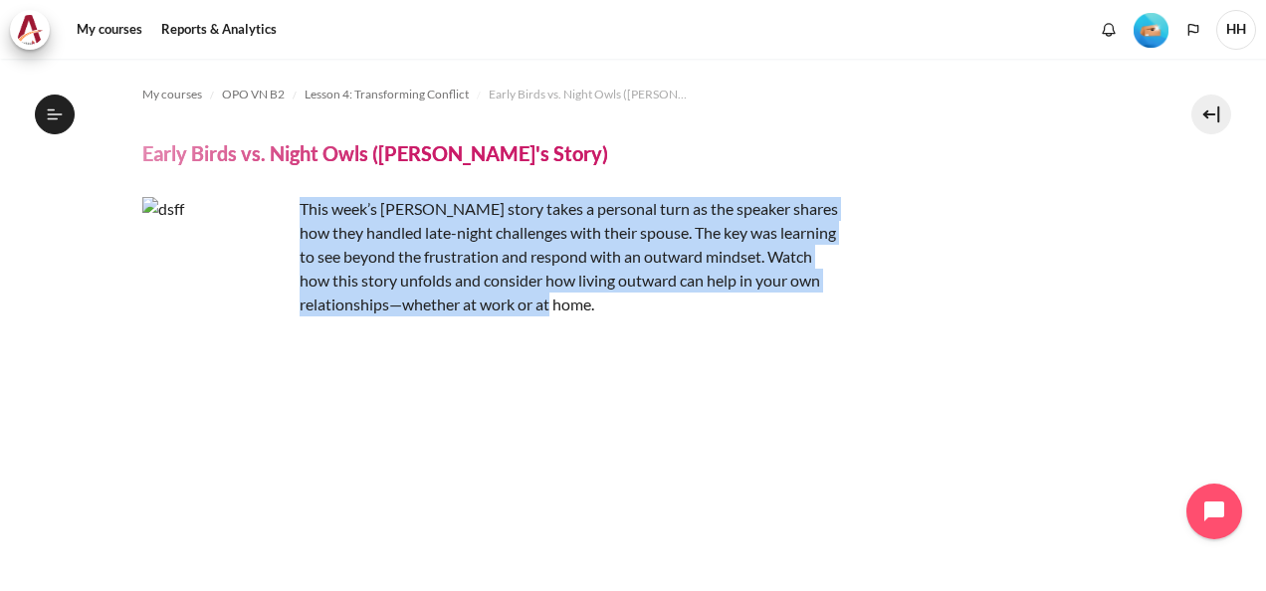
drag, startPoint x: 303, startPoint y: 207, endPoint x: 616, endPoint y: 307, distance: 329.0
click at [616, 307] on p "This week’s Zuellig story takes a personal turn as the speaker shares how they …" at bounding box center [490, 256] width 697 height 119
copy p "This week’s Zuellig story takes a personal turn as the speaker shares how they …"
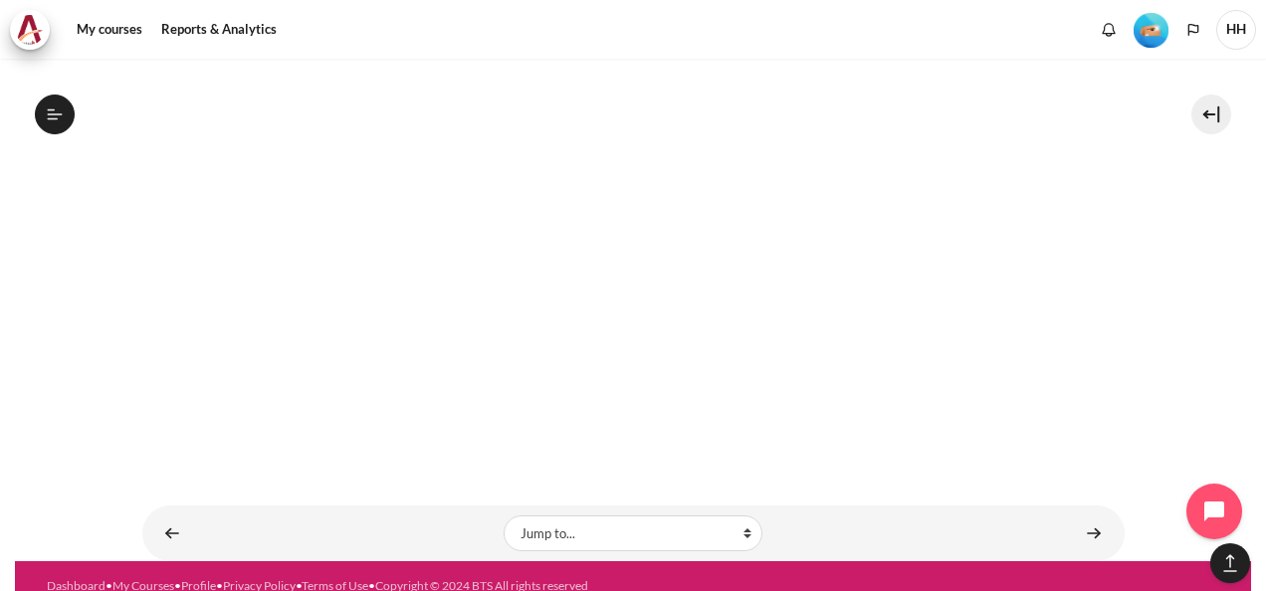
scroll to position [1596, 0]
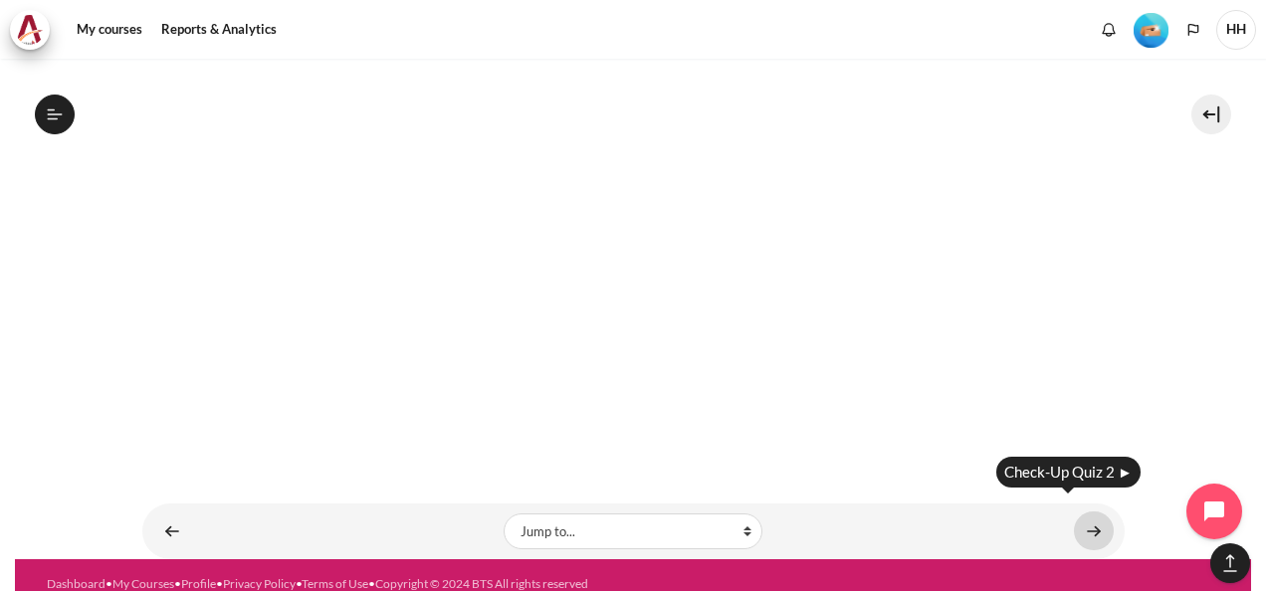
click at [1090, 512] on link "Content" at bounding box center [1094, 531] width 40 height 39
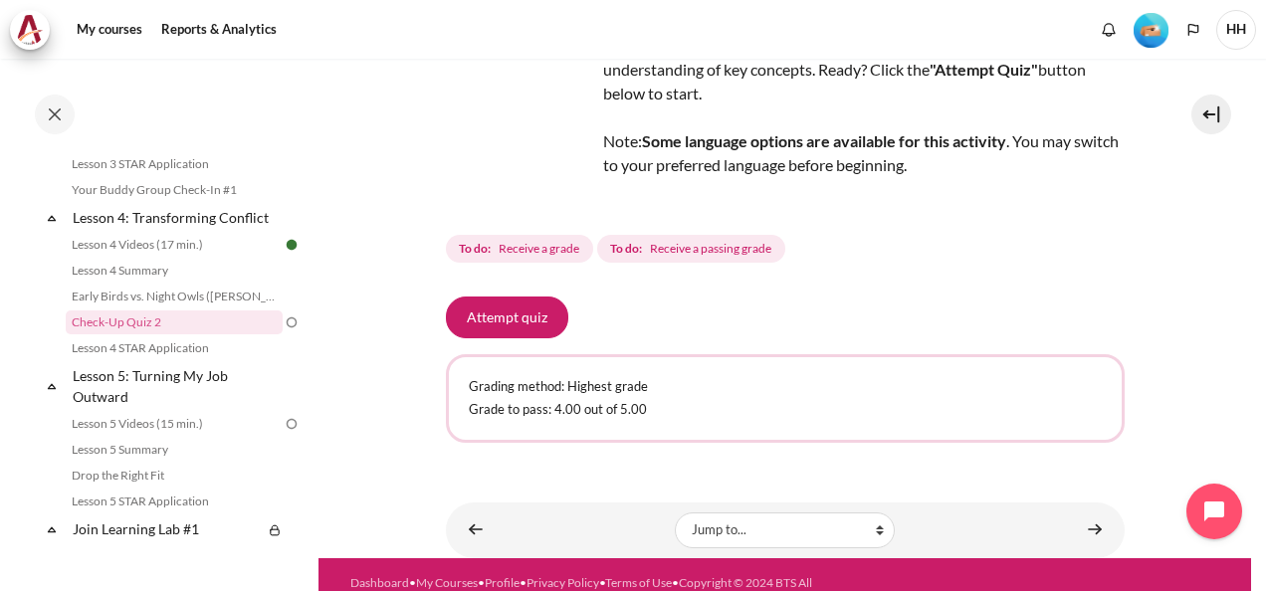
scroll to position [171, 0]
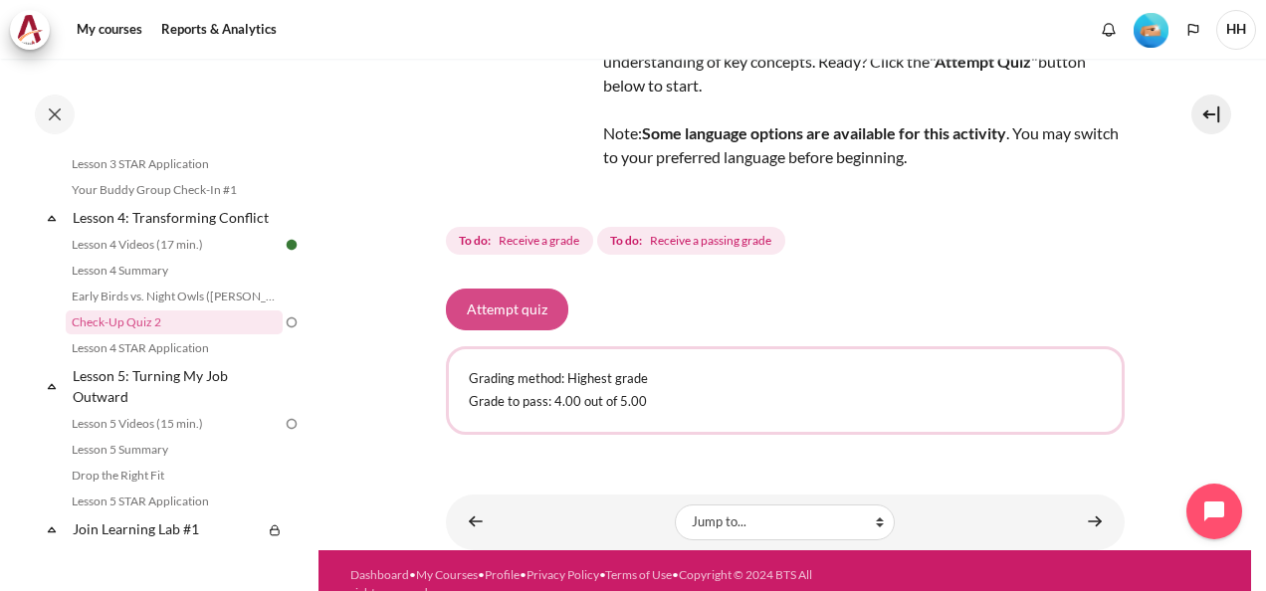
click at [491, 309] on button "Attempt quiz" at bounding box center [507, 310] width 122 height 42
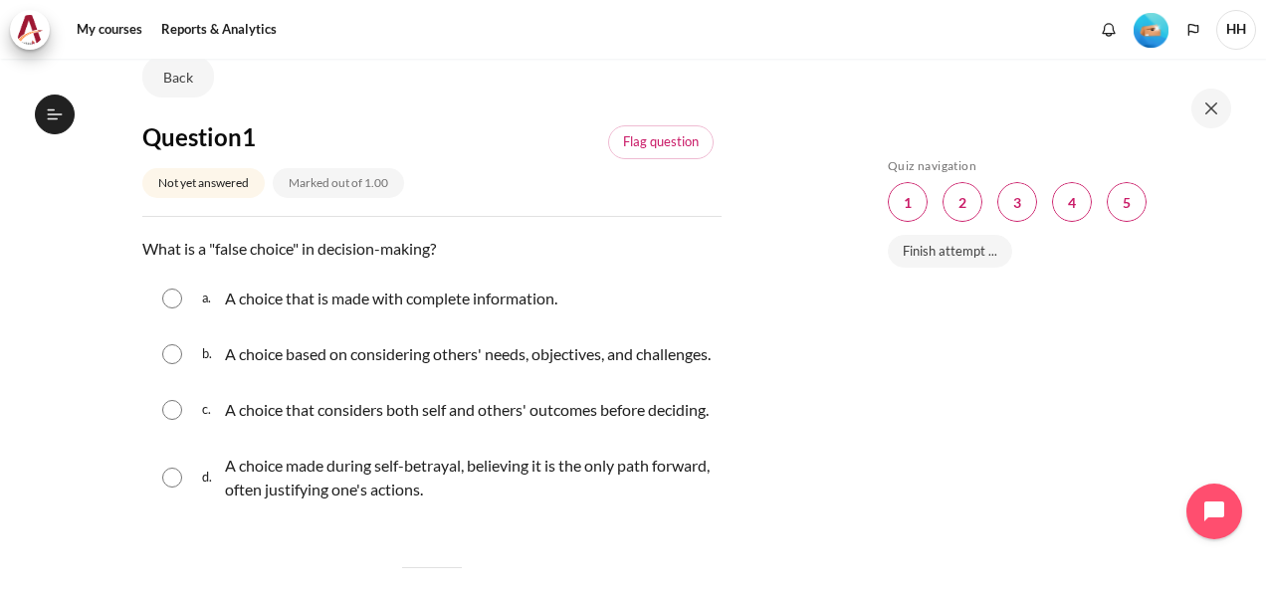
scroll to position [171, 0]
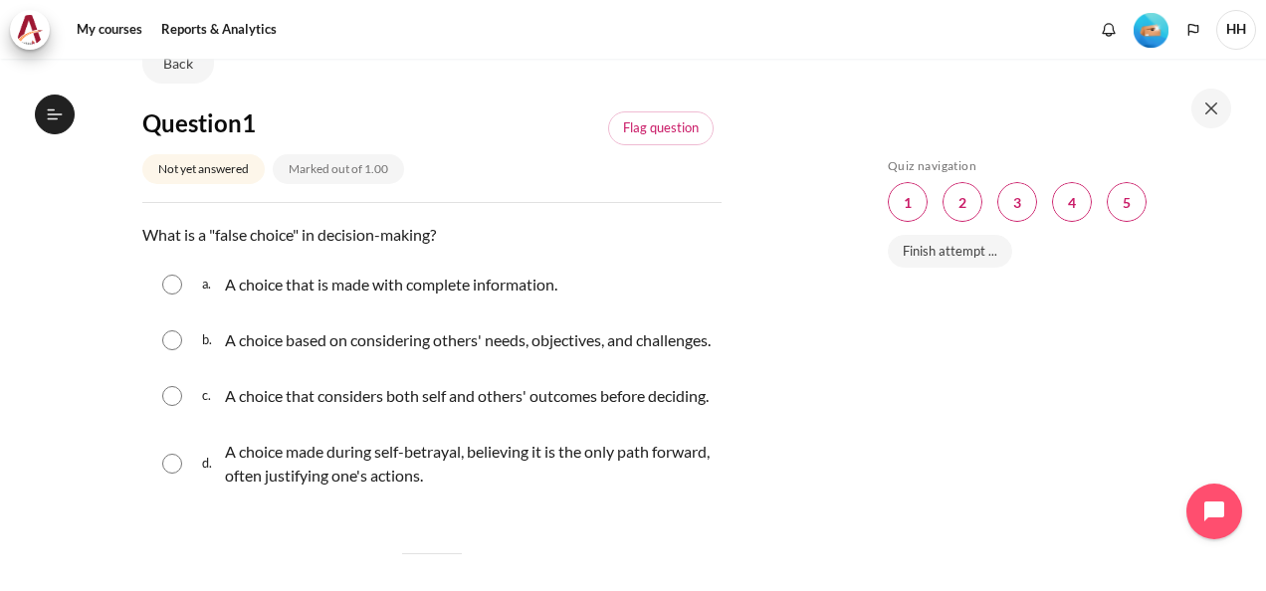
click at [173, 474] on input "Content" at bounding box center [172, 464] width 20 height 20
radio input "true"
click at [641, 119] on link "Flag question" at bounding box center [661, 128] width 106 height 34
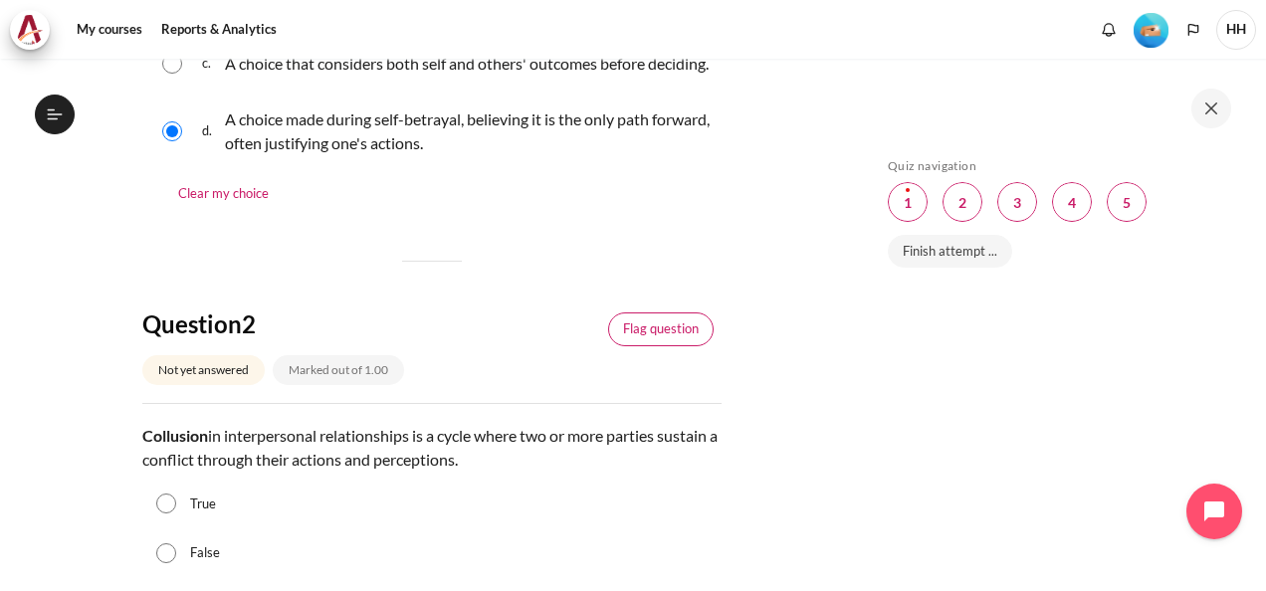
click at [667, 346] on link "Flag question" at bounding box center [661, 330] width 106 height 34
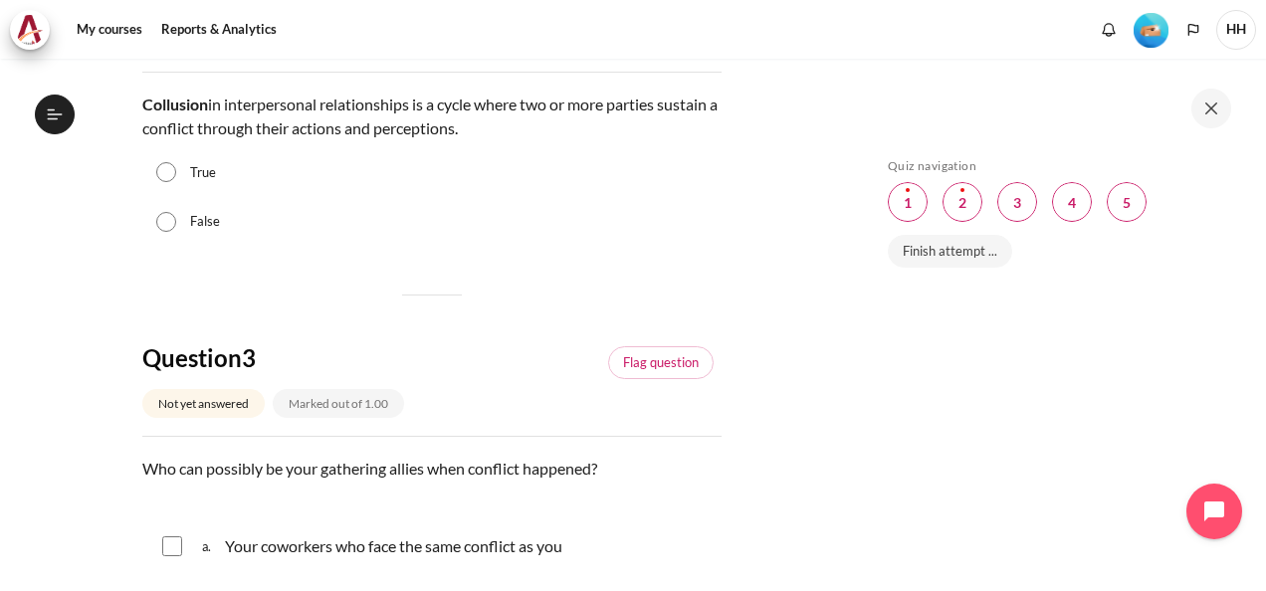
click at [160, 182] on input "True" at bounding box center [166, 172] width 20 height 20
radio input "true"
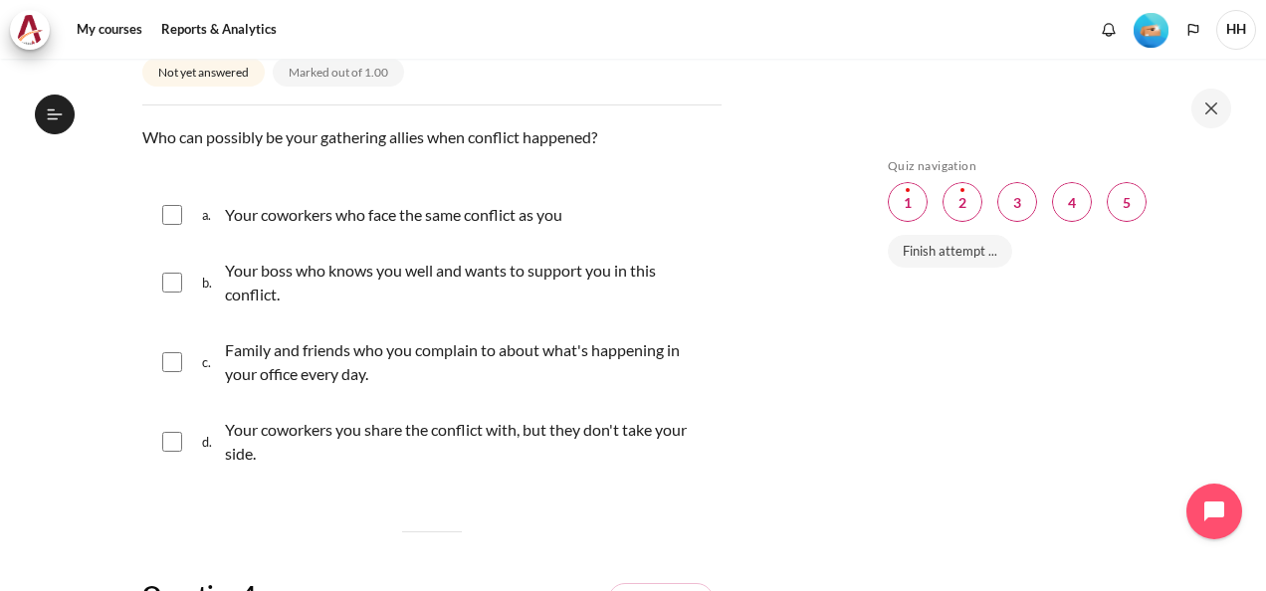
click at [645, 49] on link "Flag question" at bounding box center [661, 32] width 106 height 34
click at [172, 225] on input "Content" at bounding box center [172, 215] width 20 height 20
checkbox input "true"
click at [178, 293] on input "Content" at bounding box center [172, 283] width 20 height 20
checkbox input "true"
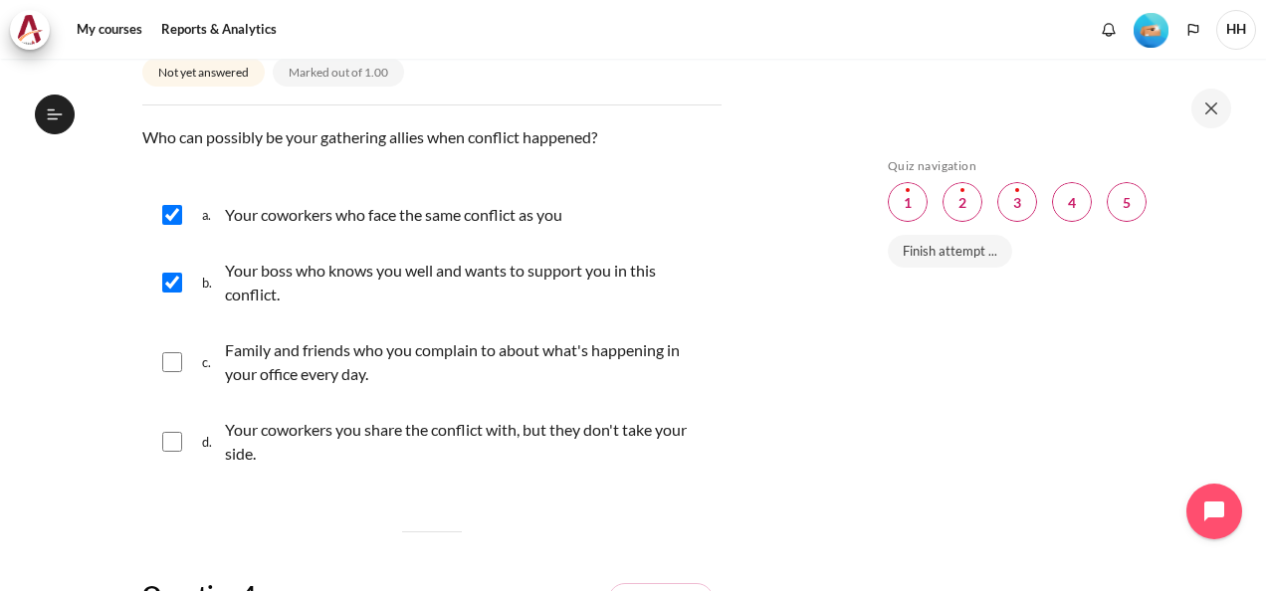
click at [177, 372] on input "Content" at bounding box center [172, 362] width 20 height 20
checkbox input "true"
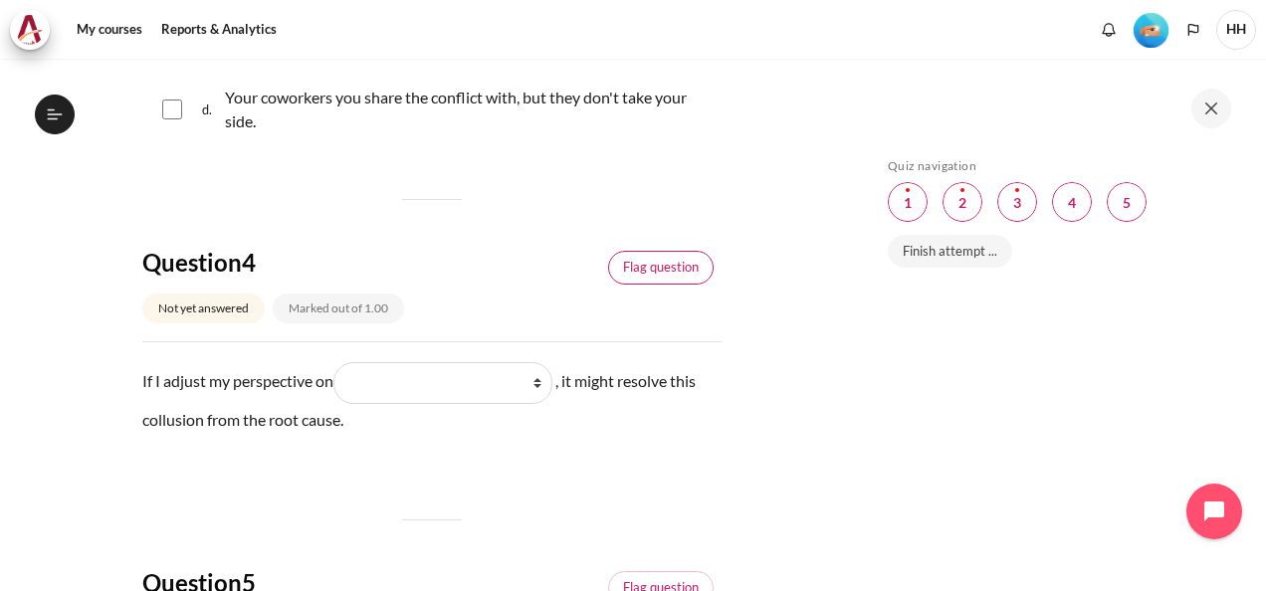
click at [664, 285] on link "Flag question" at bounding box center [661, 268] width 106 height 34
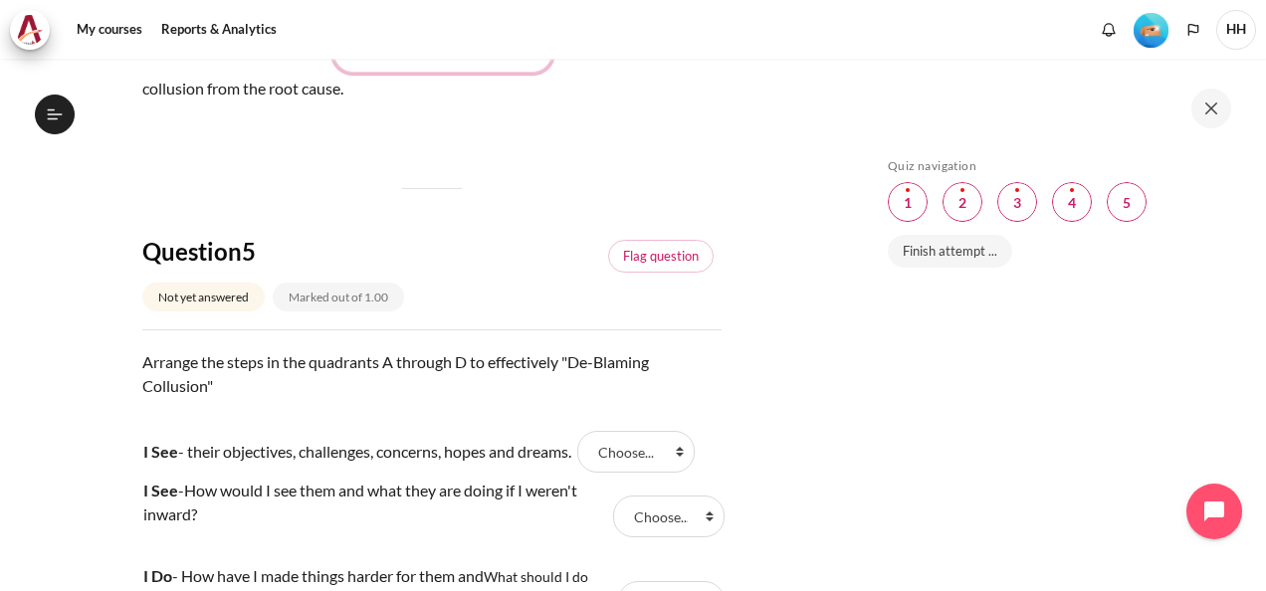
click at [547, 73] on select "What they do What I see and feel about what they do What I do What they see and…" at bounding box center [442, 52] width 219 height 42
select select "2"
click at [340, 73] on select "What they do What I see and feel about what they do What I do What they see and…" at bounding box center [442, 52] width 219 height 42
click at [545, 73] on select "What they do What I see and feel about what they do What I do What they see and…" at bounding box center [442, 52] width 219 height 42
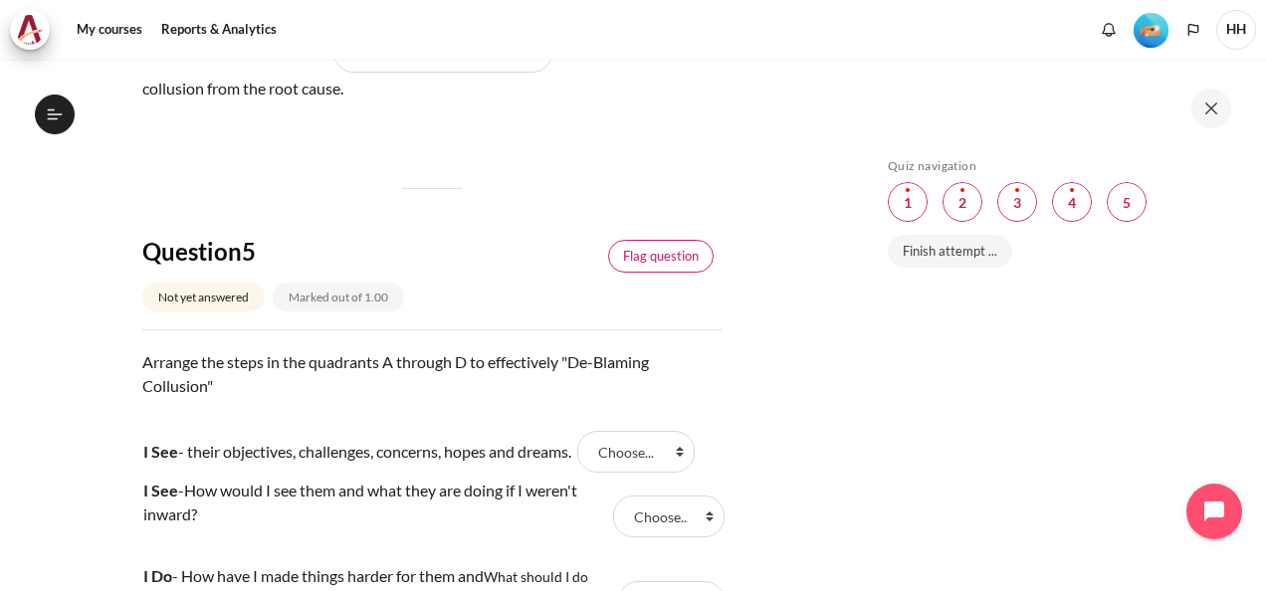
click at [681, 274] on link "Flag question" at bounding box center [661, 257] width 106 height 34
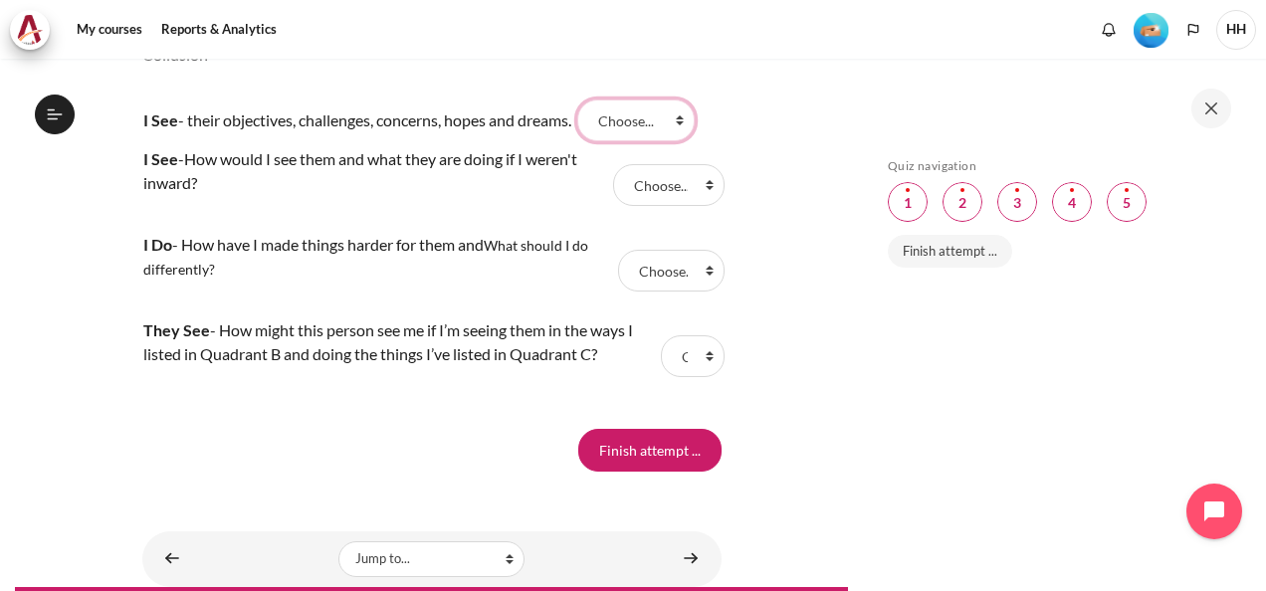
click at [691, 141] on select "Choose... C D A B" at bounding box center [635, 121] width 117 height 42
select select "3"
click at [588, 141] on select "Choose... C D A B" at bounding box center [635, 121] width 117 height 42
click at [696, 206] on select "Choose... C D A B" at bounding box center [668, 185] width 111 height 42
select select "4"
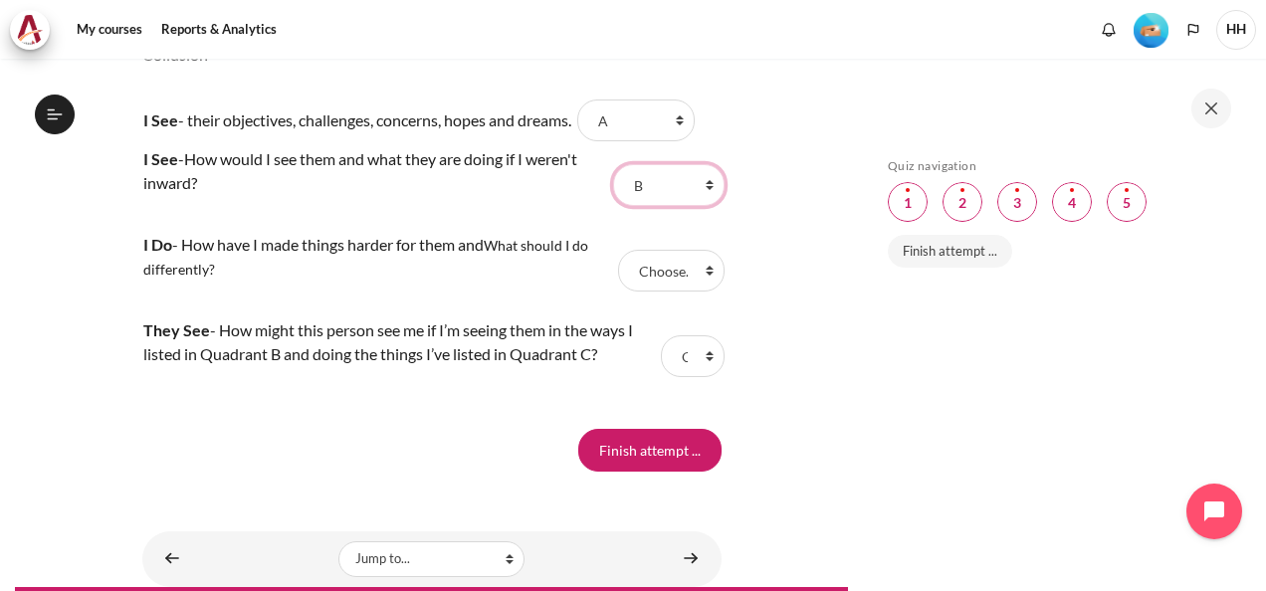
click at [613, 206] on select "Choose... C D A B" at bounding box center [668, 185] width 111 height 42
click at [703, 292] on select "Choose... C D A B" at bounding box center [671, 271] width 107 height 42
select select "1"
click at [618, 292] on select "Choose... C D A B" at bounding box center [671, 271] width 107 height 42
click at [698, 377] on select "Choose... C D A B" at bounding box center [693, 356] width 64 height 42
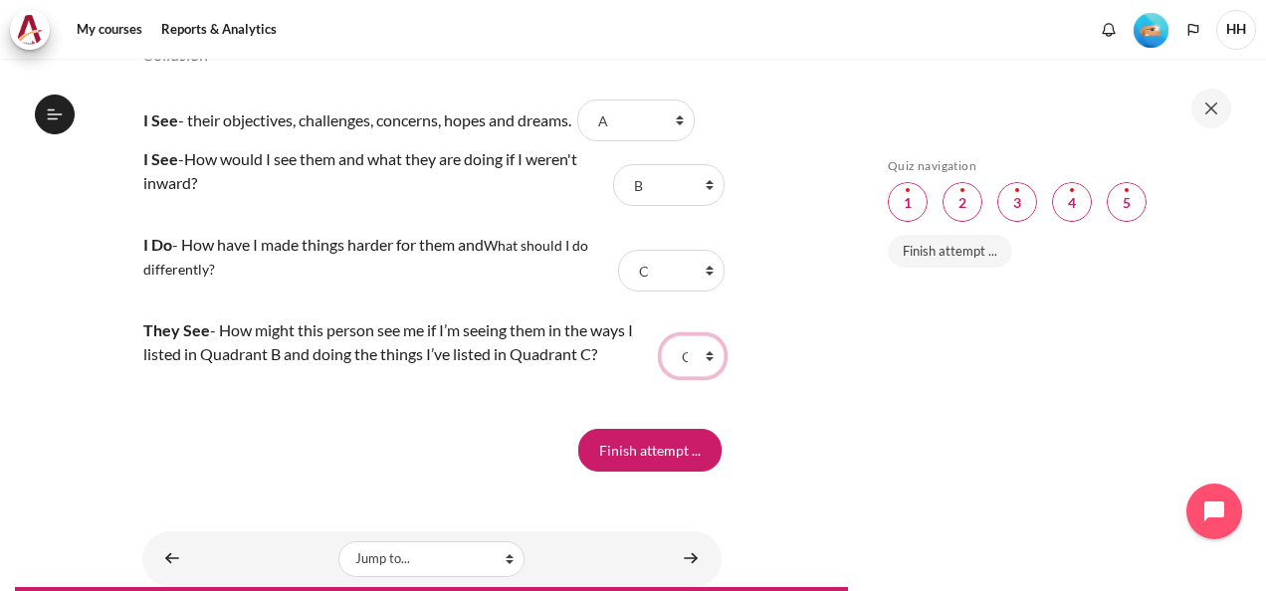
select select "2"
click at [661, 377] on select "Choose... C D A B" at bounding box center [693, 356] width 64 height 42
click at [699, 377] on select "Choose... C D A B" at bounding box center [693, 356] width 64 height 42
click at [661, 377] on select "Choose... C D A B" at bounding box center [693, 356] width 64 height 42
click at [622, 471] on input "Finish attempt ..." at bounding box center [649, 450] width 143 height 42
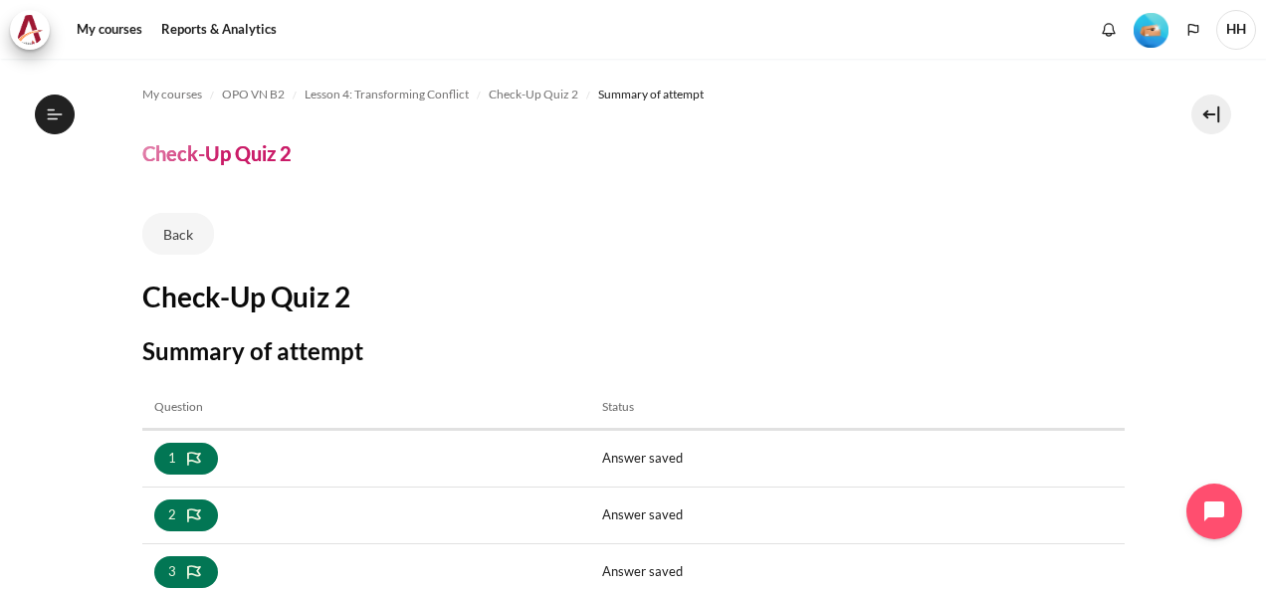
scroll to position [331, 0]
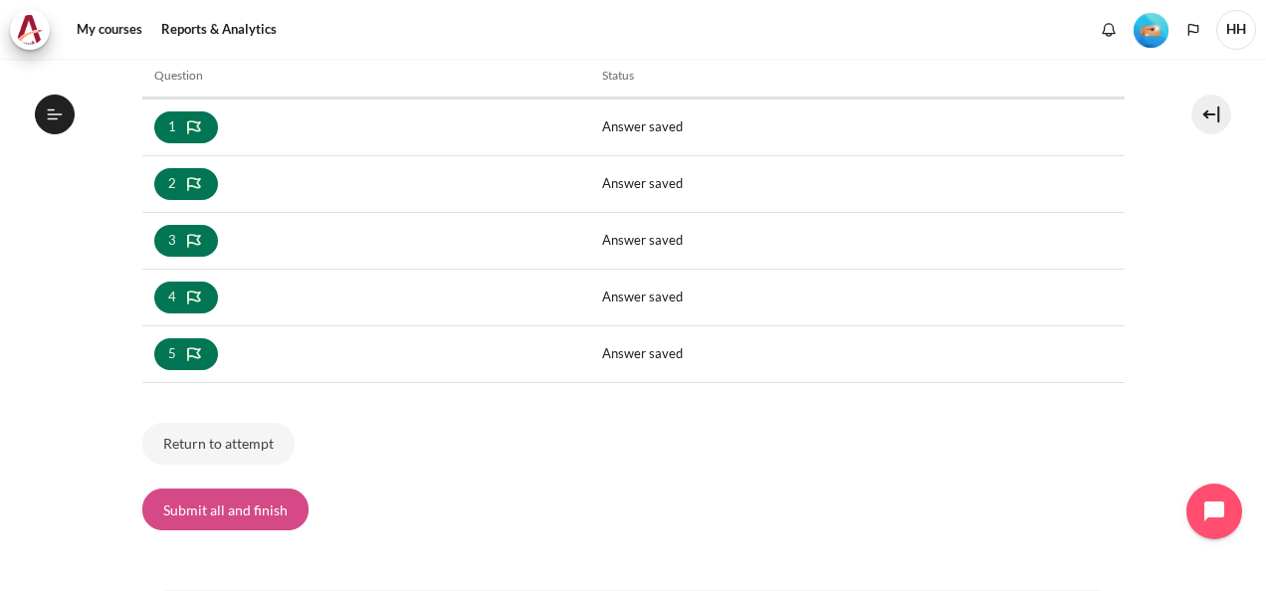
click at [256, 514] on button "Submit all and finish" at bounding box center [225, 510] width 166 height 42
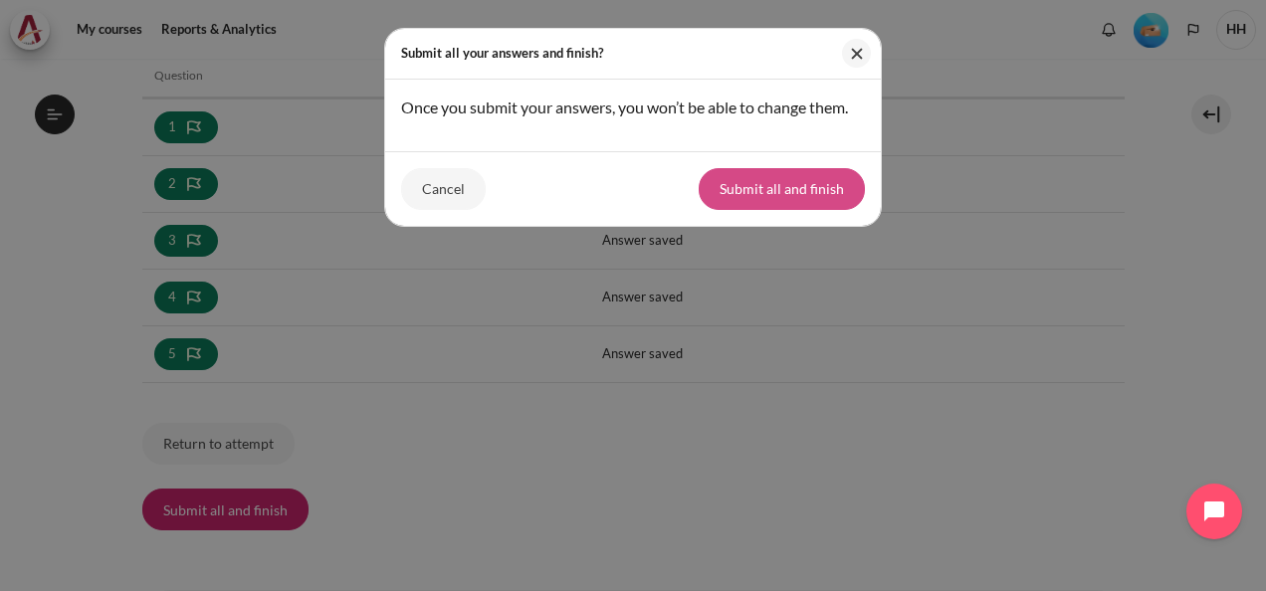
click at [782, 184] on button "Submit all and finish" at bounding box center [782, 189] width 166 height 42
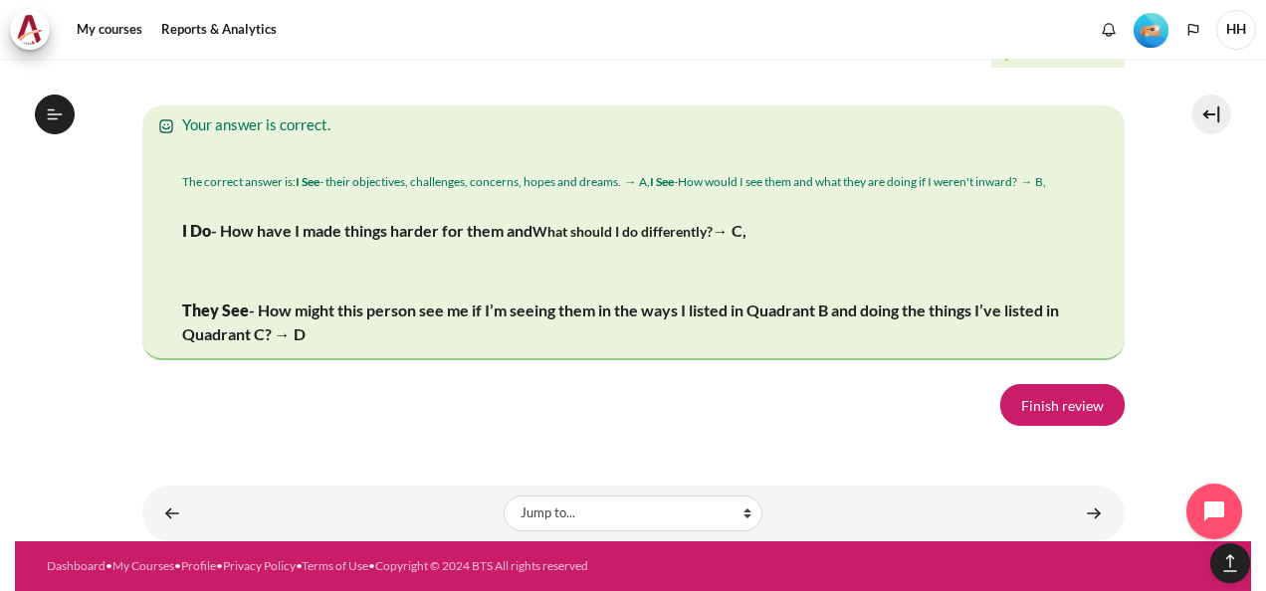
scroll to position [3580, 0]
click at [1031, 410] on link "Finish review" at bounding box center [1062, 405] width 124 height 42
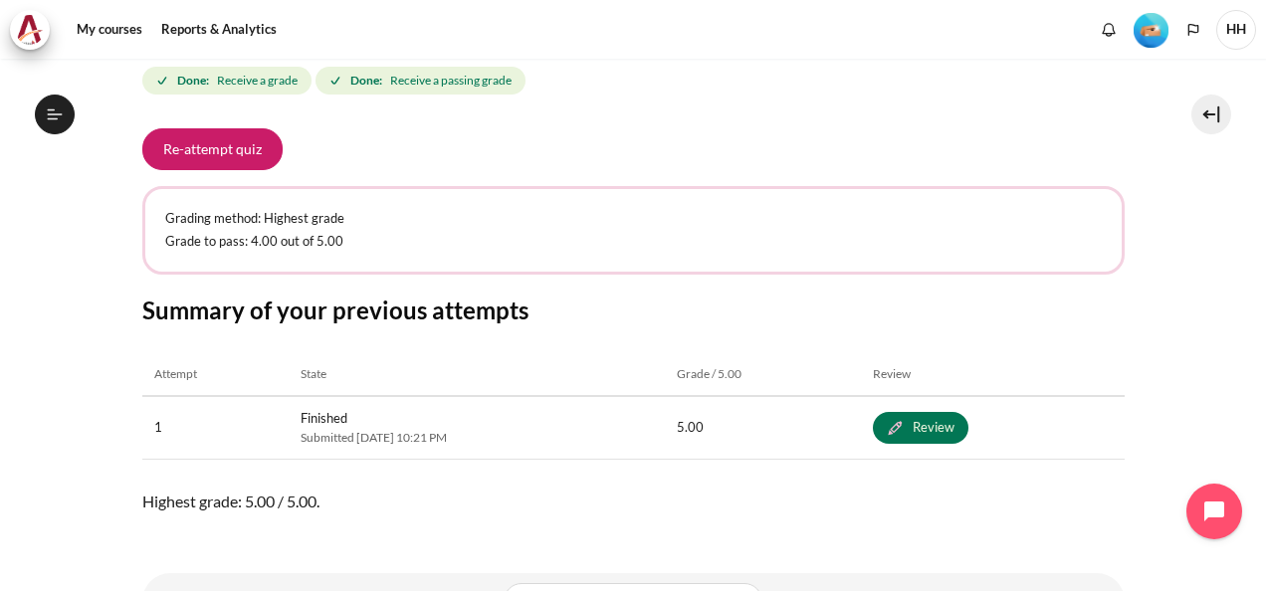
scroll to position [416, 0]
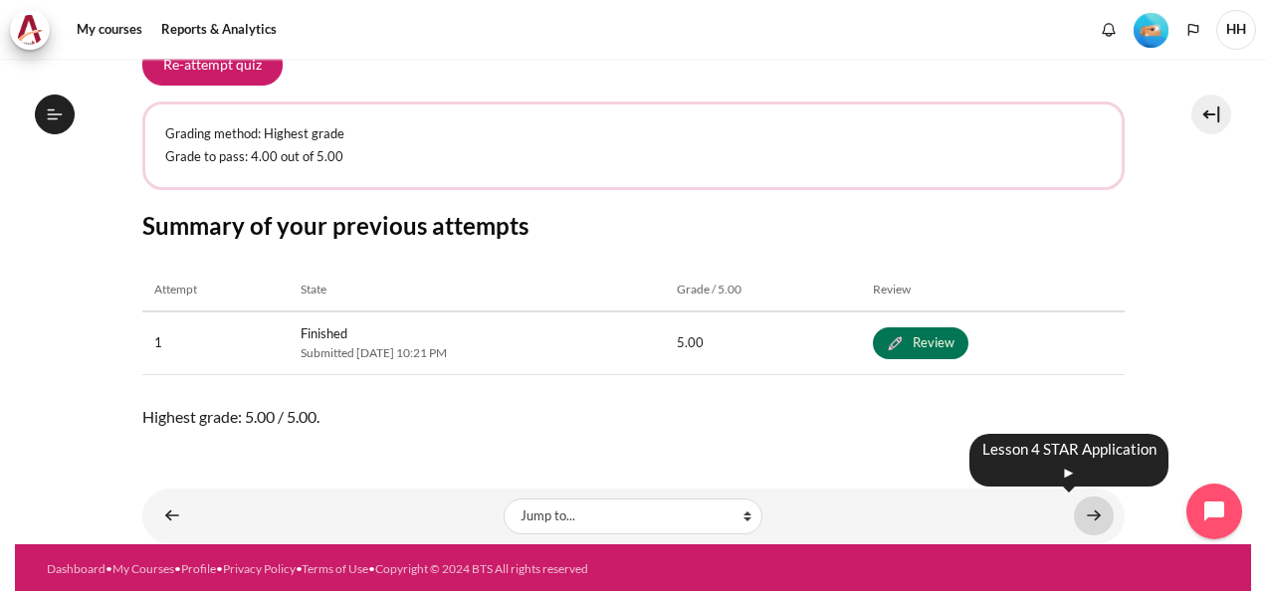
click at [1090, 515] on link "Content" at bounding box center [1094, 516] width 40 height 39
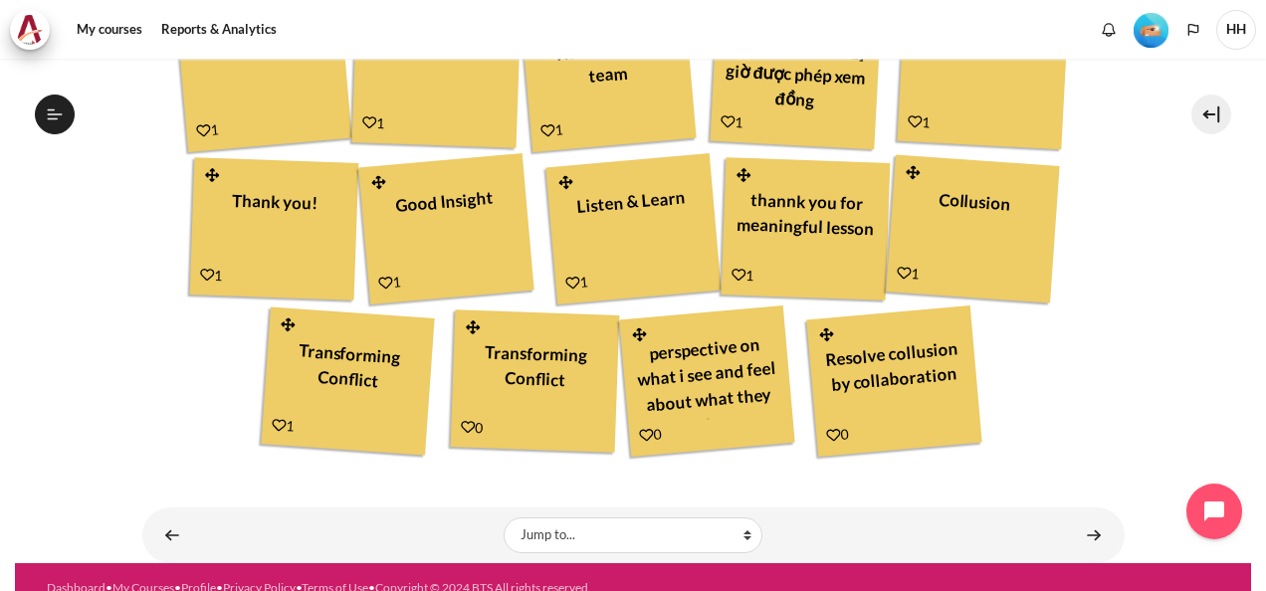
scroll to position [782, 0]
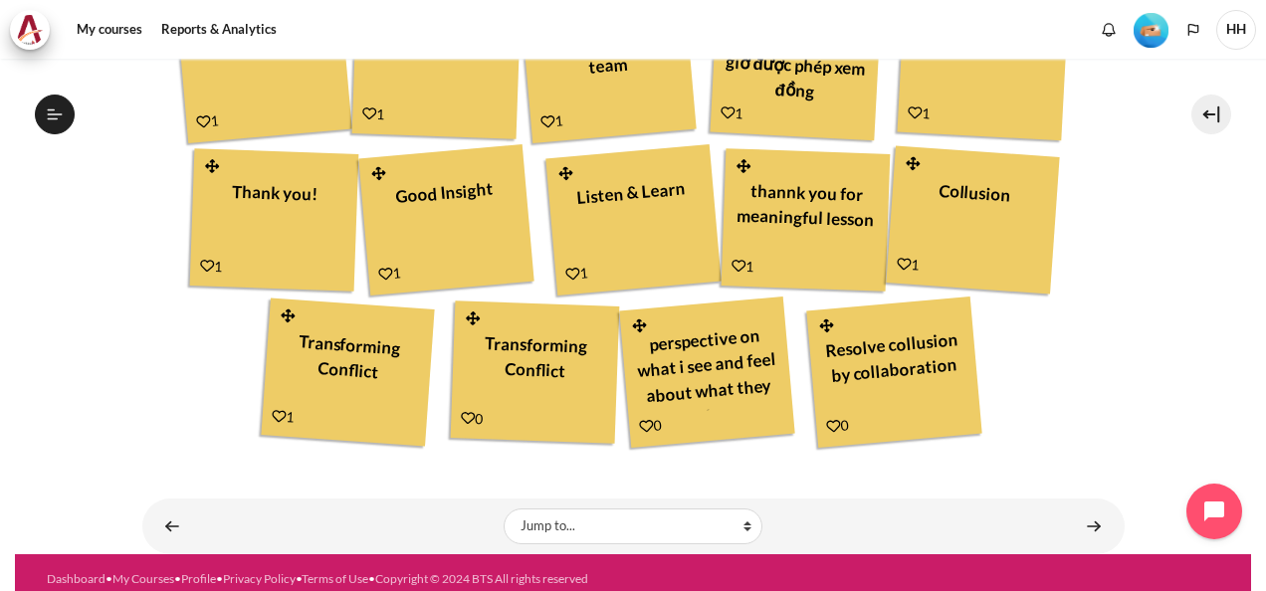
click at [196, 119] on icon "Content" at bounding box center [203, 121] width 15 height 15
click at [362, 115] on icon "Content" at bounding box center [369, 114] width 14 height 14
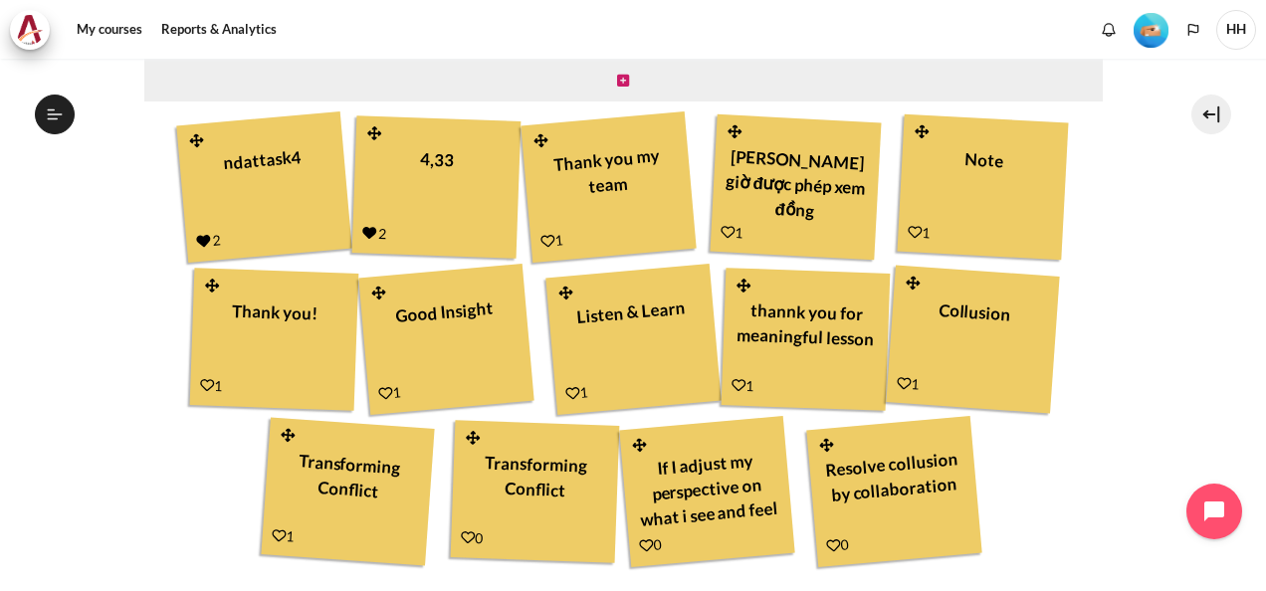
scroll to position [745, 0]
click at [723, 226] on icon "Content" at bounding box center [728, 232] width 15 height 15
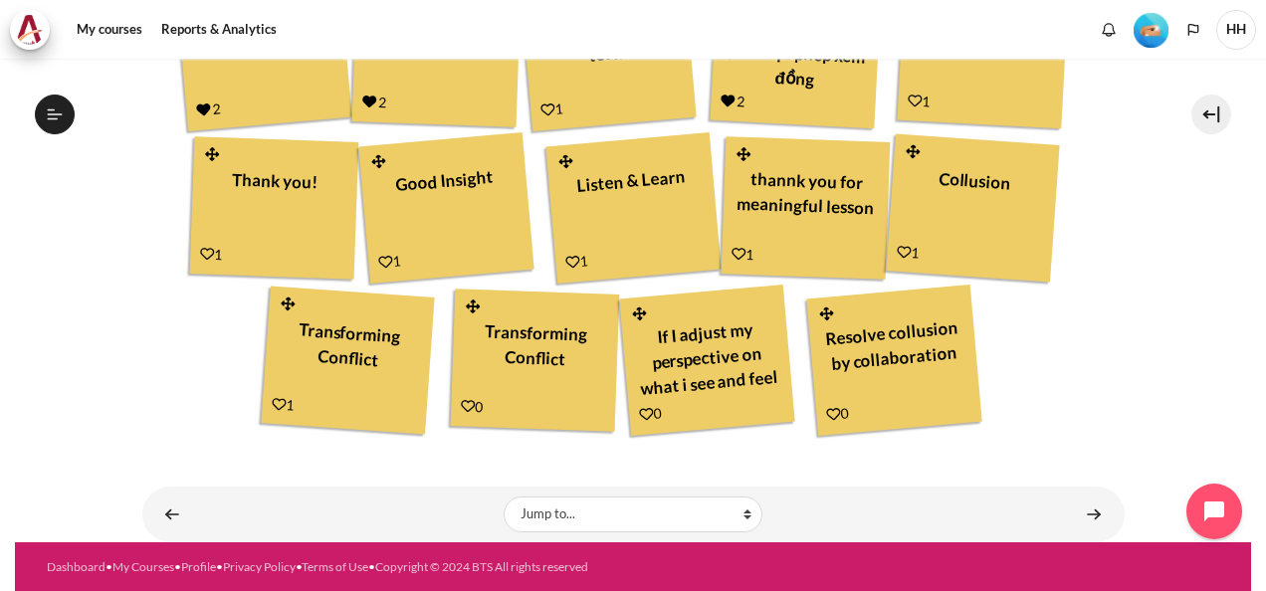
scroll to position [745, 0]
click at [734, 249] on icon "Content" at bounding box center [739, 254] width 14 height 14
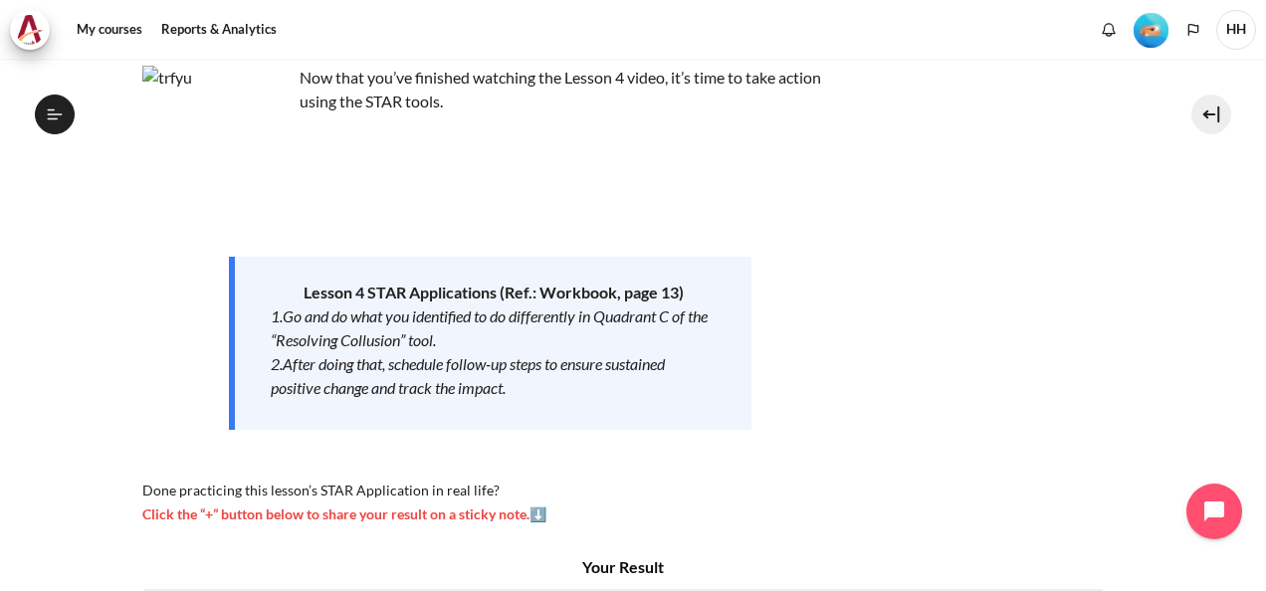
scroll to position [464, 0]
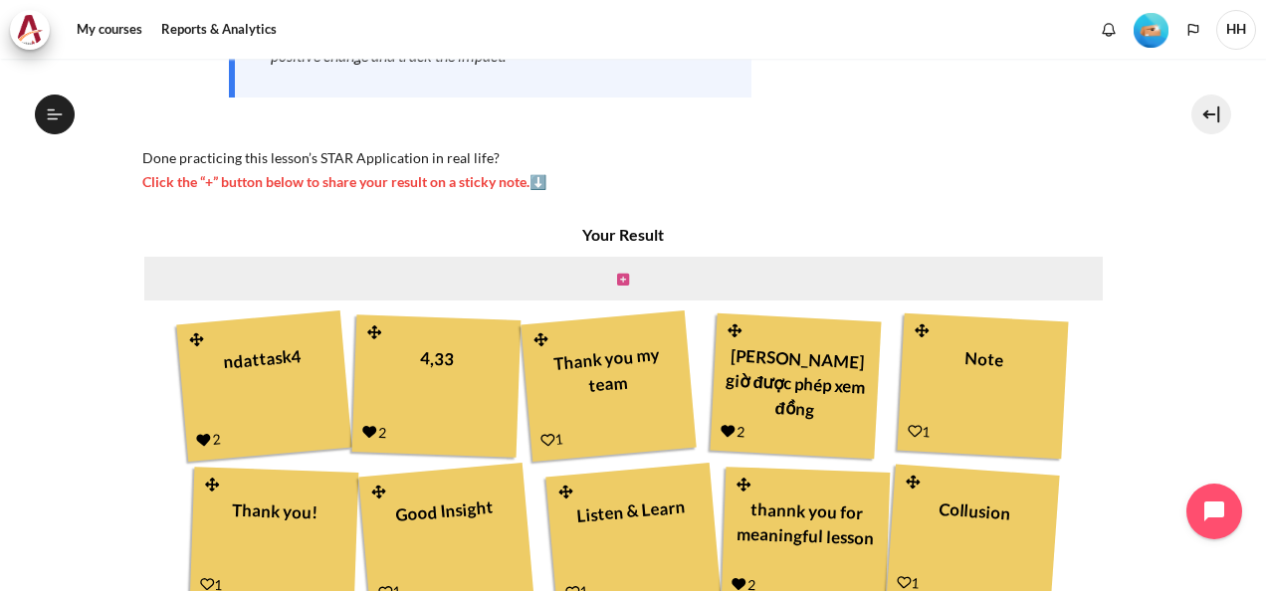
click at [618, 281] on icon "Content" at bounding box center [623, 280] width 12 height 14
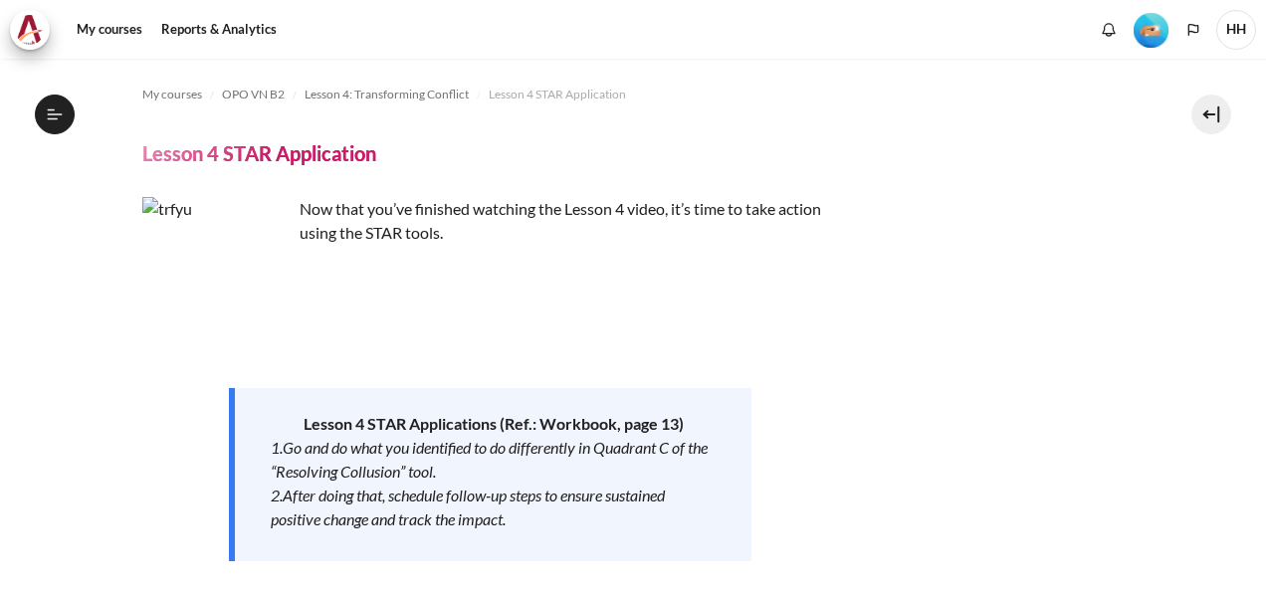
scroll to position [471, 0]
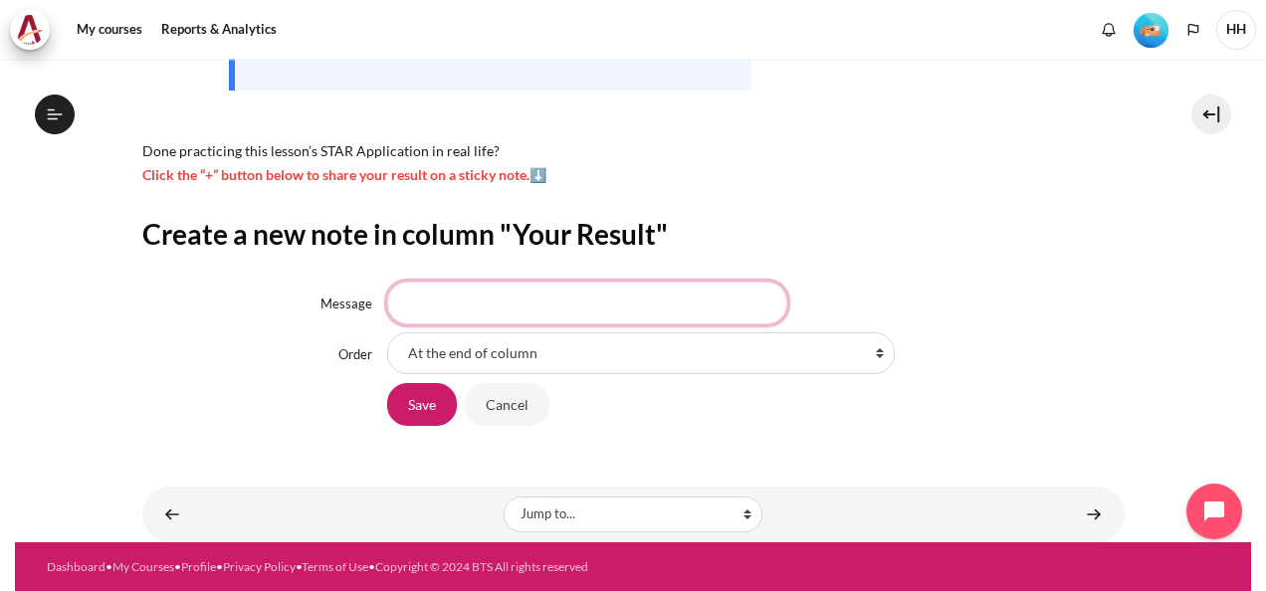
click at [460, 293] on input "Message" at bounding box center [587, 303] width 400 height 42
paste input "The key was learning to see beyond the frustration and respond with an outward …"
click at [433, 304] on input "The key was learning to see beyond the frustration and respond with an outward …" at bounding box center [587, 303] width 400 height 42
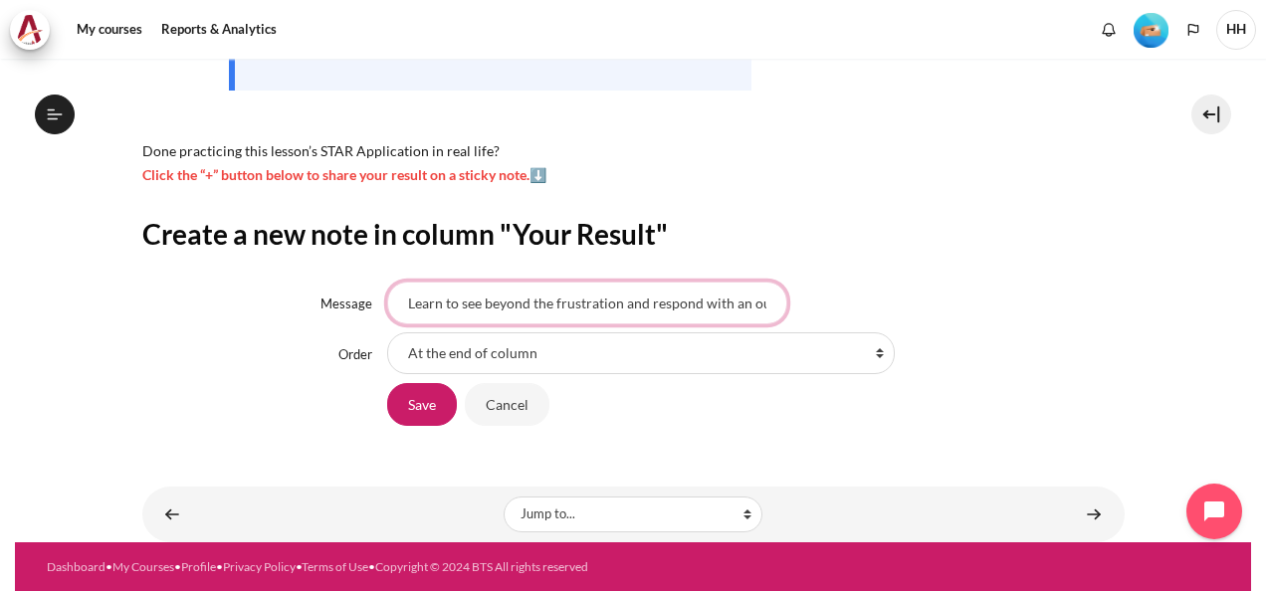
type input "Learn to see beyond the frustration and respond with an outward mindset"
click at [418, 398] on input "Save" at bounding box center [422, 404] width 70 height 42
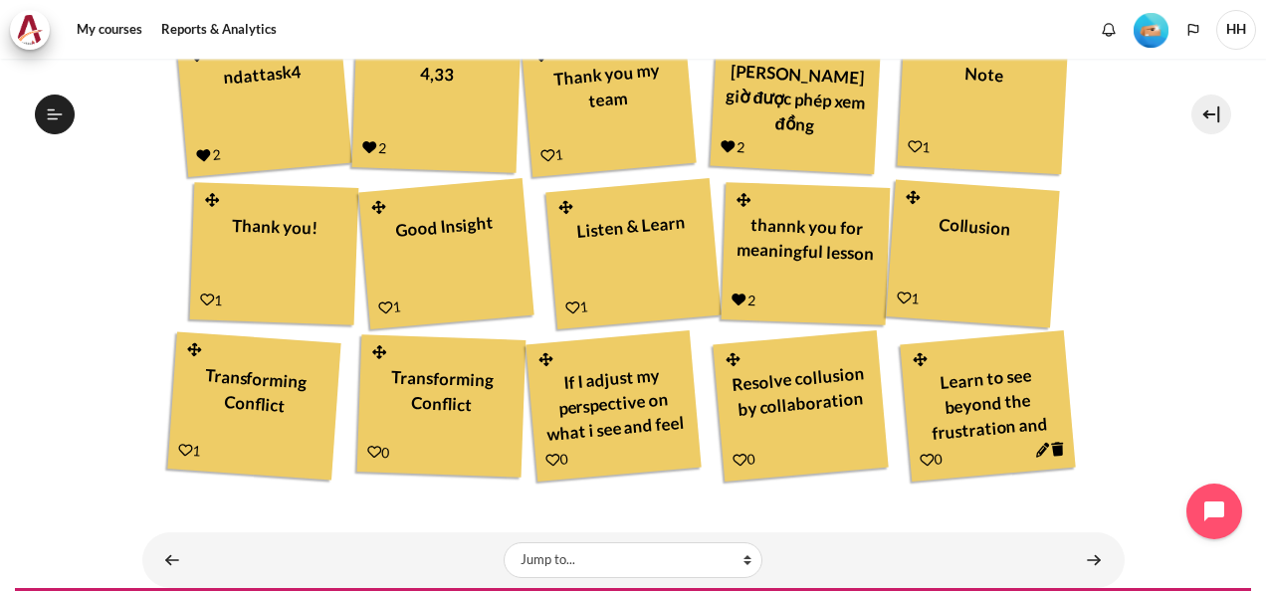
scroll to position [794, 0]
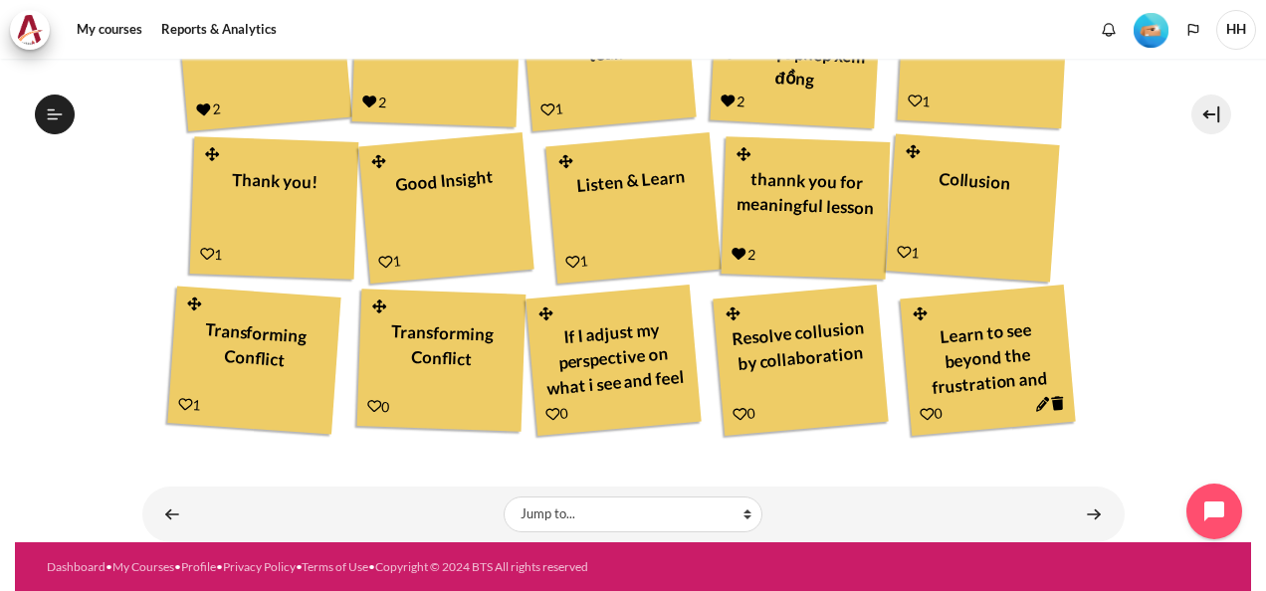
click at [920, 408] on icon "Content" at bounding box center [927, 414] width 15 height 15
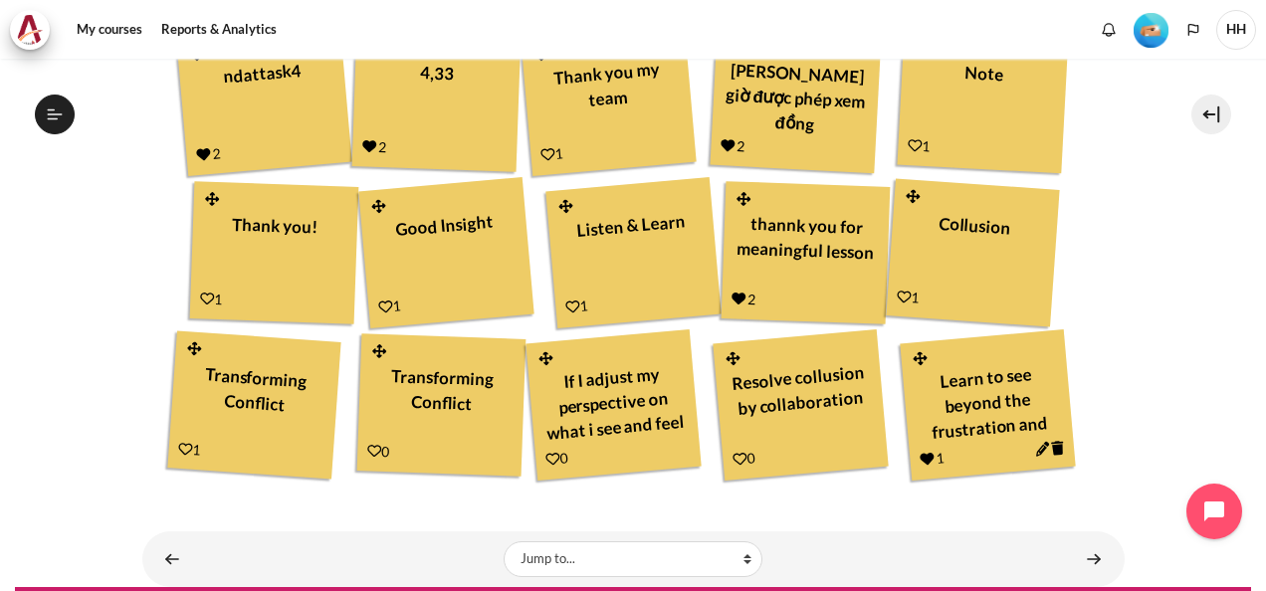
scroll to position [794, 0]
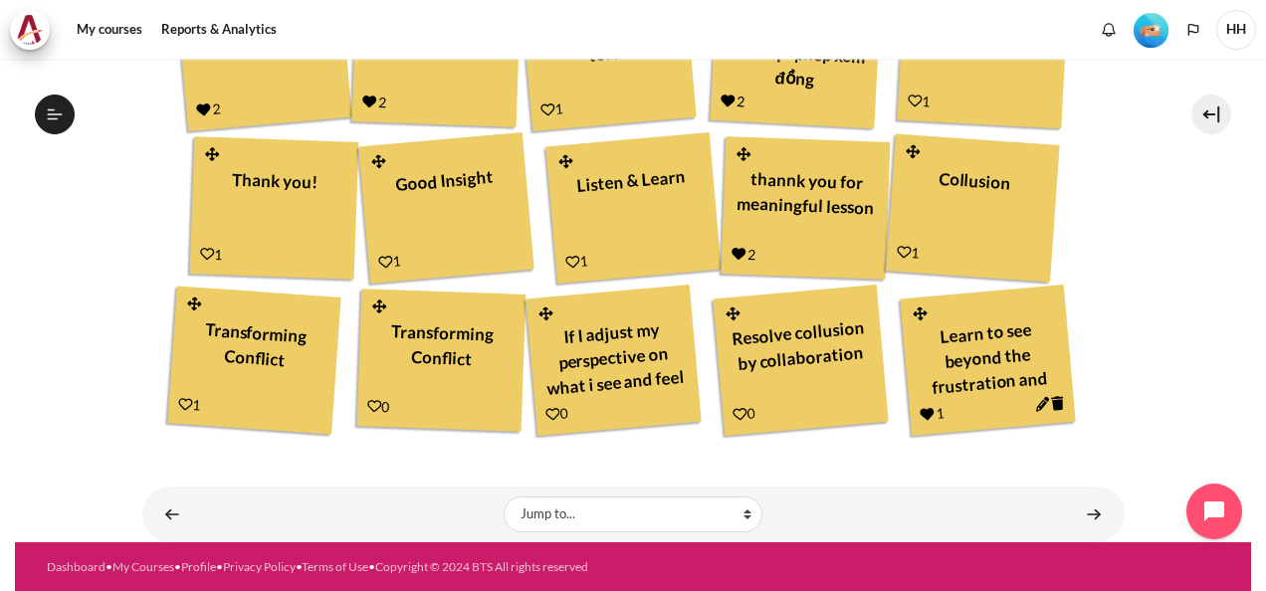
click at [547, 415] on icon "Content" at bounding box center [552, 414] width 15 height 15
click at [738, 412] on icon "Content" at bounding box center [740, 414] width 15 height 15
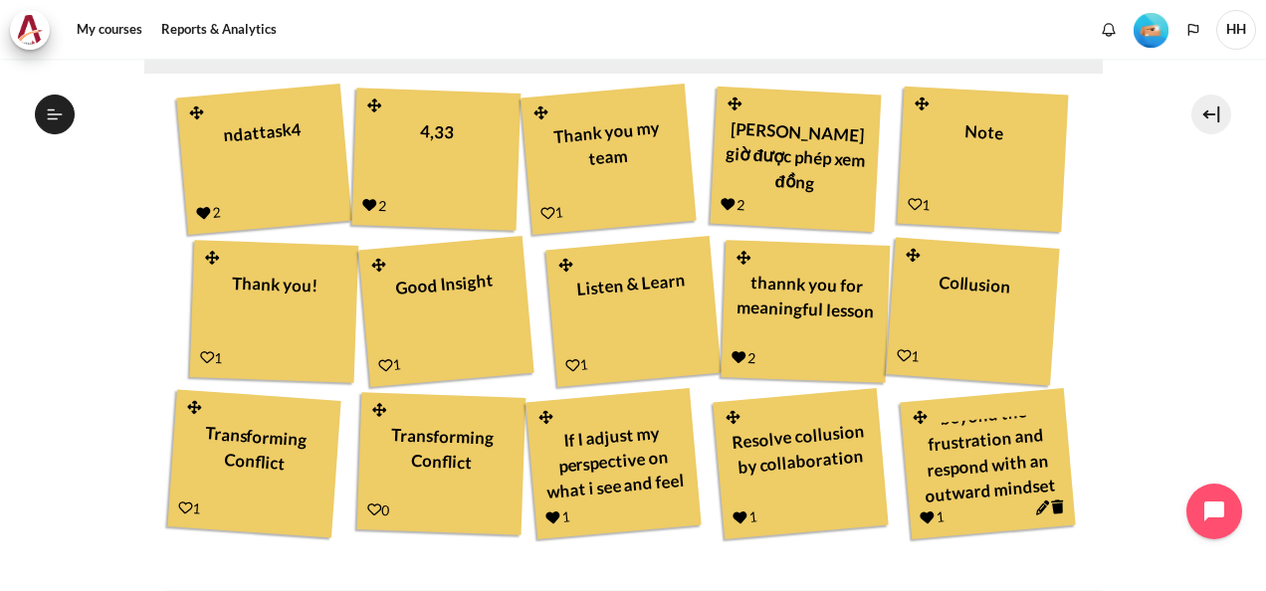
scroll to position [794, 0]
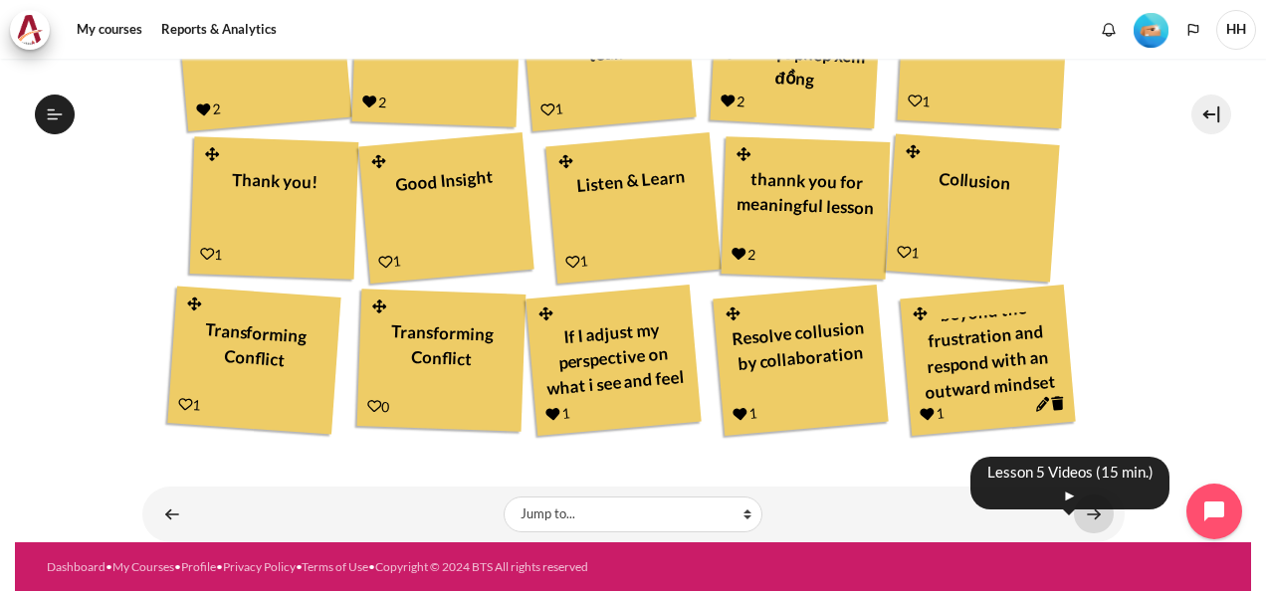
click at [1085, 514] on link "Content" at bounding box center [1094, 514] width 40 height 39
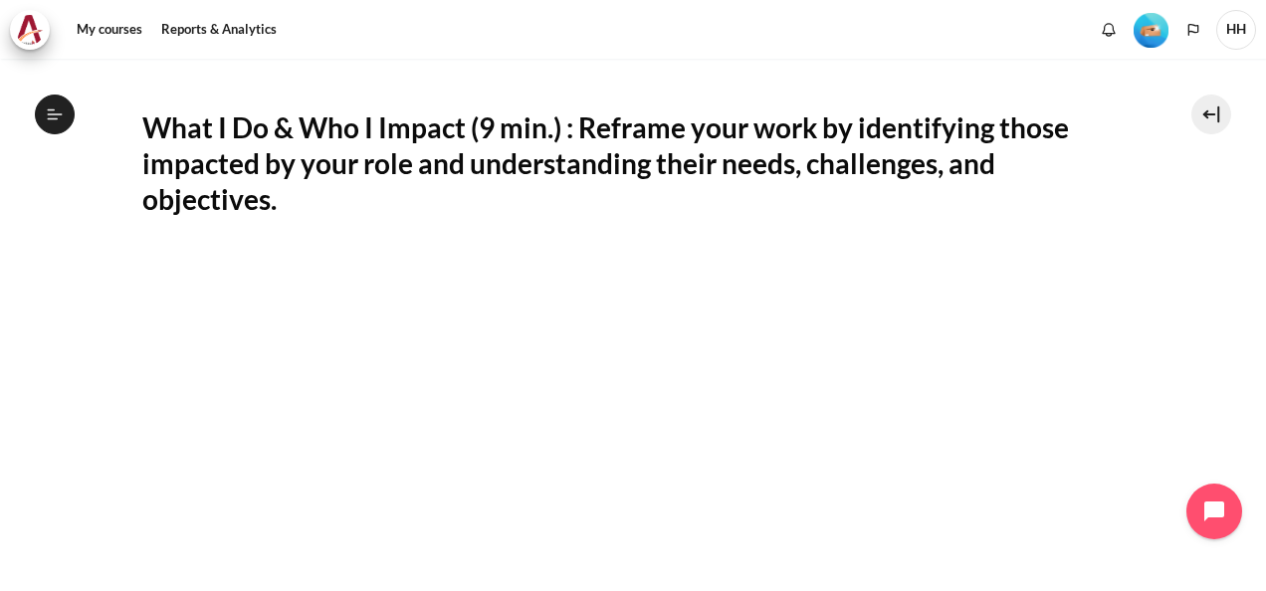
scroll to position [313, 0]
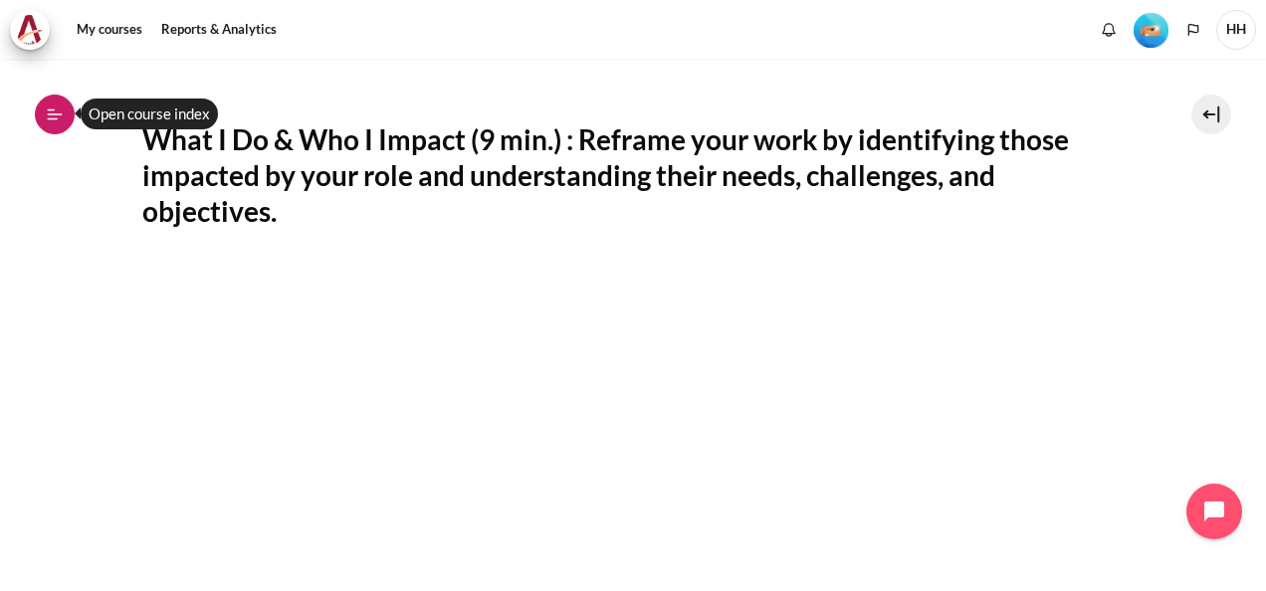
click at [54, 115] on icon at bounding box center [55, 115] width 18 height 18
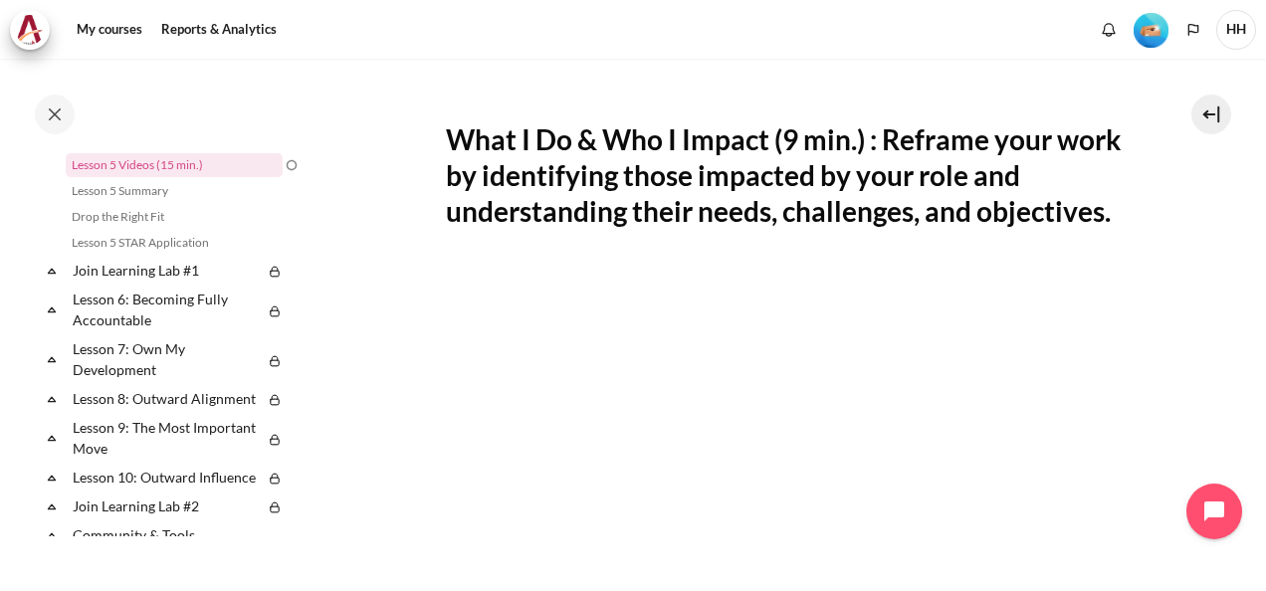
scroll to position [959, 0]
